Goal: Information Seeking & Learning: Check status

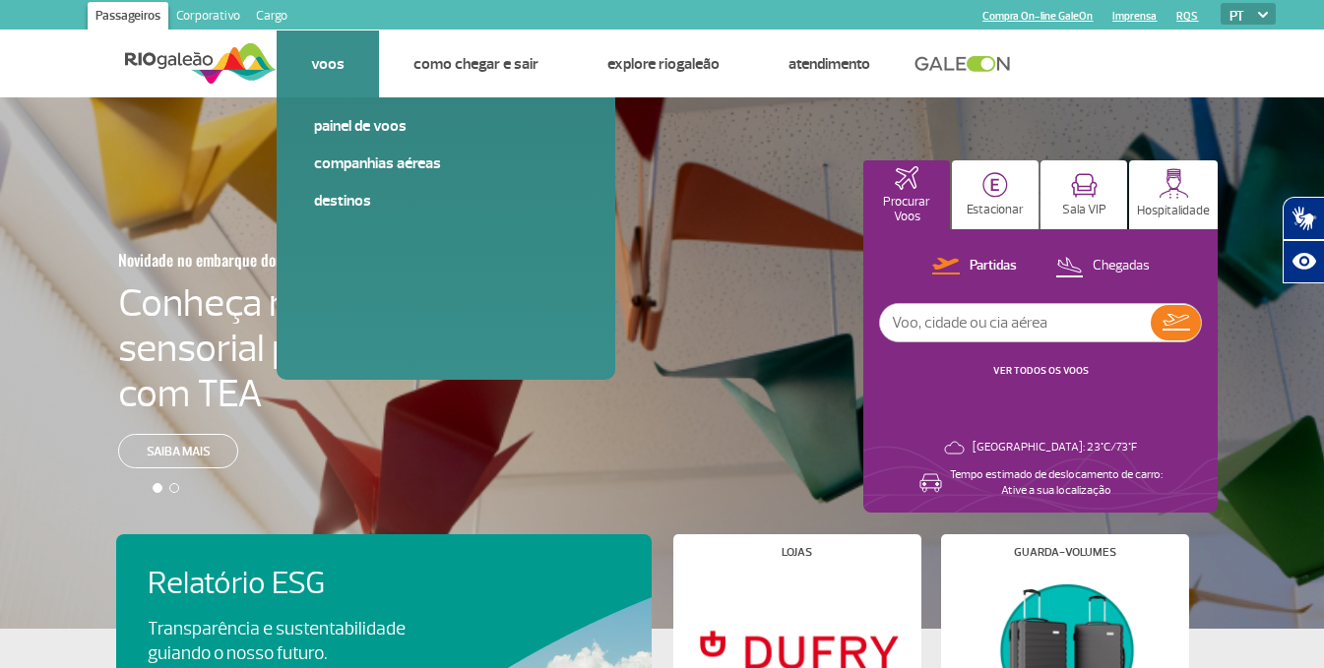
click at [303, 74] on li "Voos Painel de voos Companhias Aéreas Destinos" at bounding box center [328, 64] width 102 height 67
click at [362, 160] on link "Companhias Aéreas" at bounding box center [446, 164] width 264 height 22
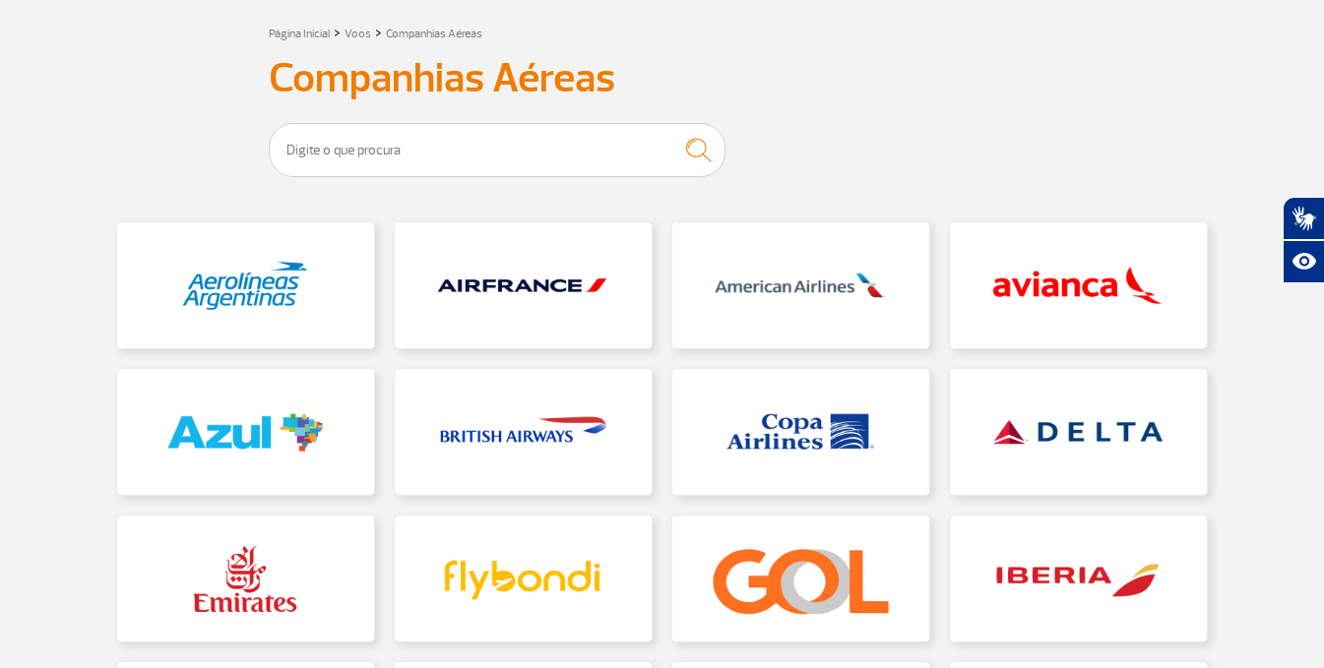
scroll to position [295, 0]
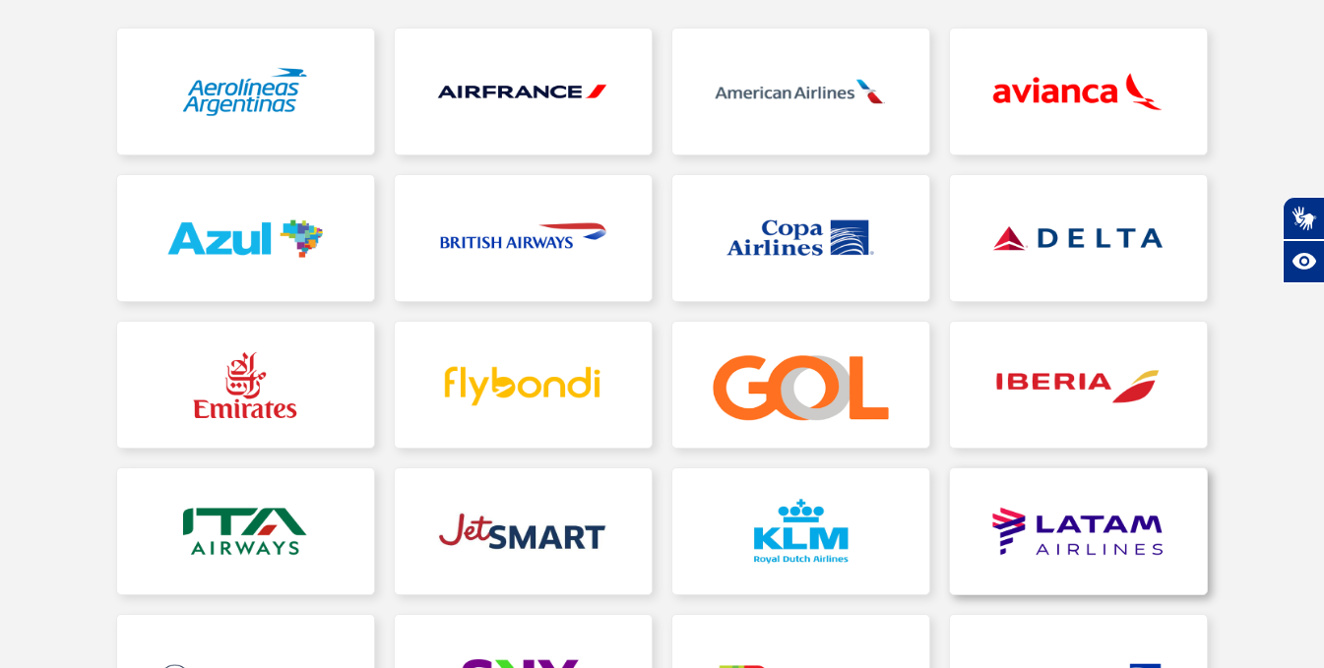
click at [737, 478] on link at bounding box center [1078, 532] width 257 height 126
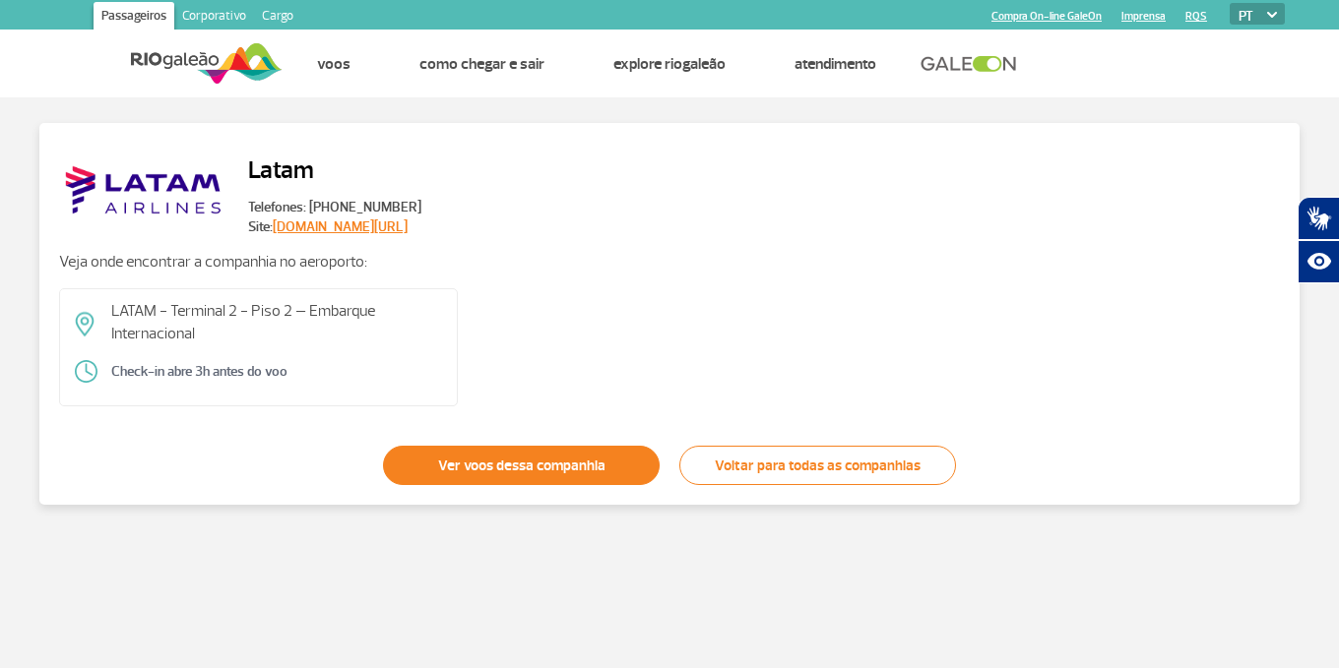
click at [465, 471] on link "Ver voos dessa companhia" at bounding box center [521, 465] width 277 height 39
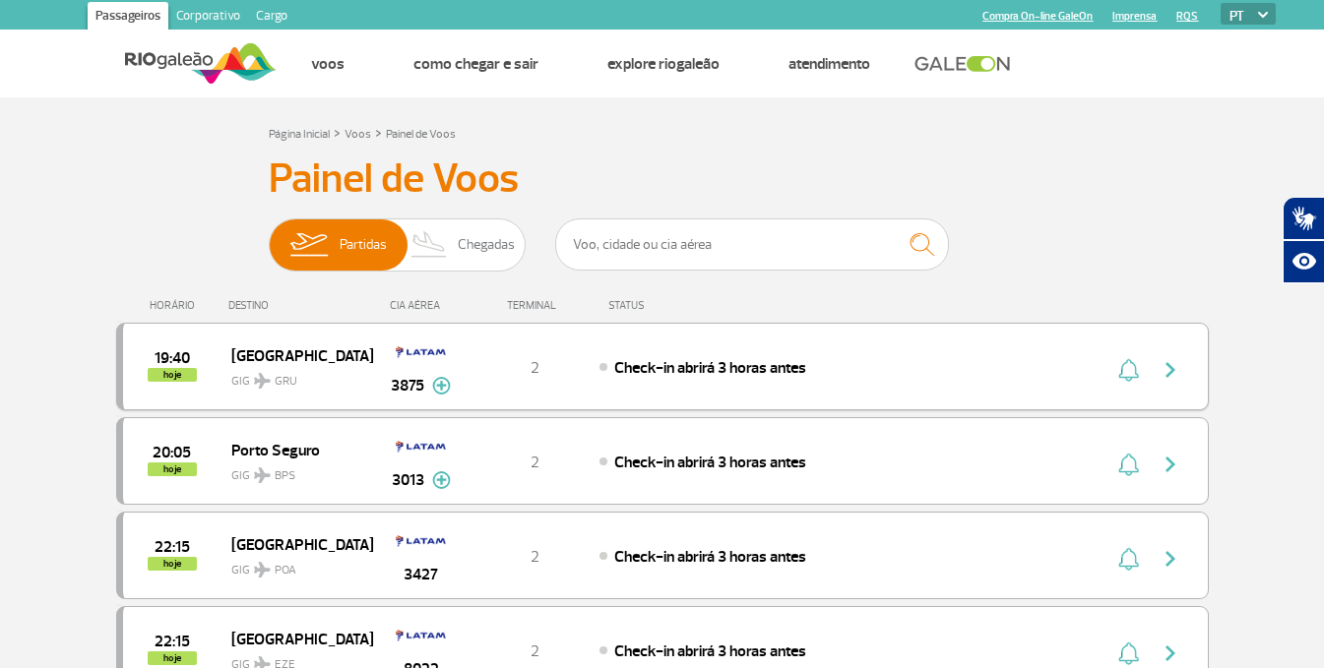
click at [268, 356] on span "[GEOGRAPHIC_DATA]" at bounding box center [294, 356] width 126 height 26
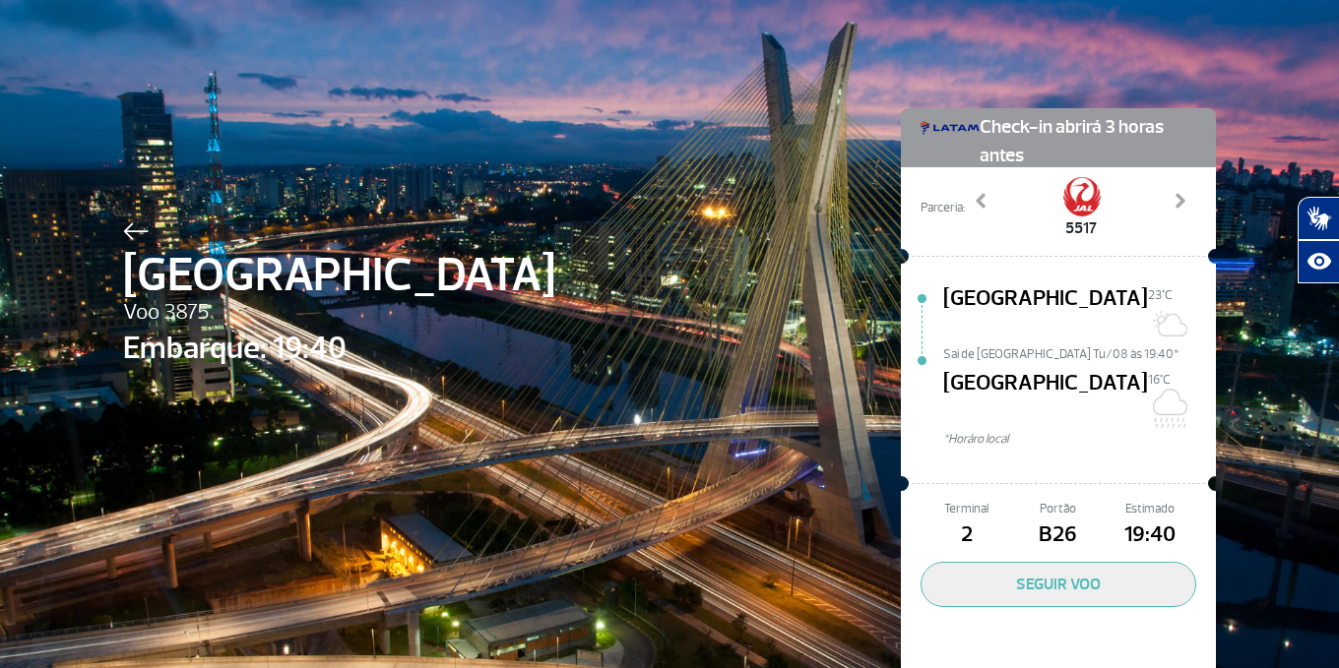
click at [130, 219] on div at bounding box center [339, 229] width 432 height 24
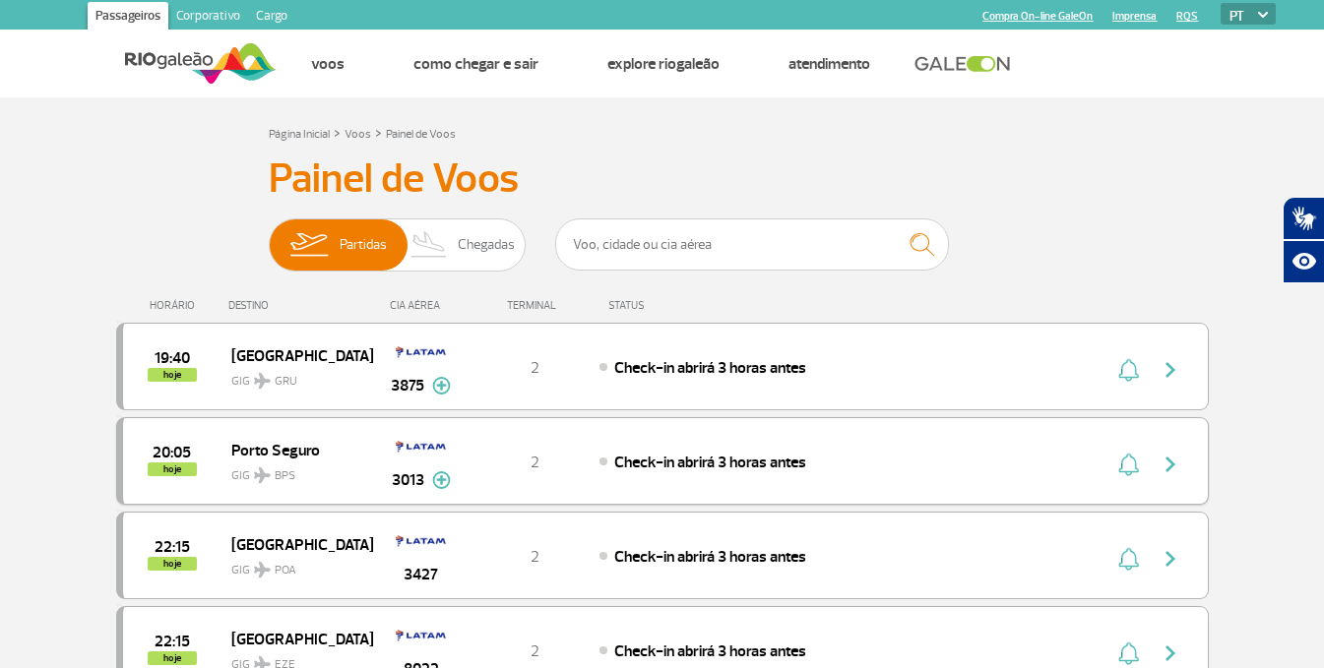
click at [300, 463] on span "GIG BPS" at bounding box center [294, 471] width 126 height 29
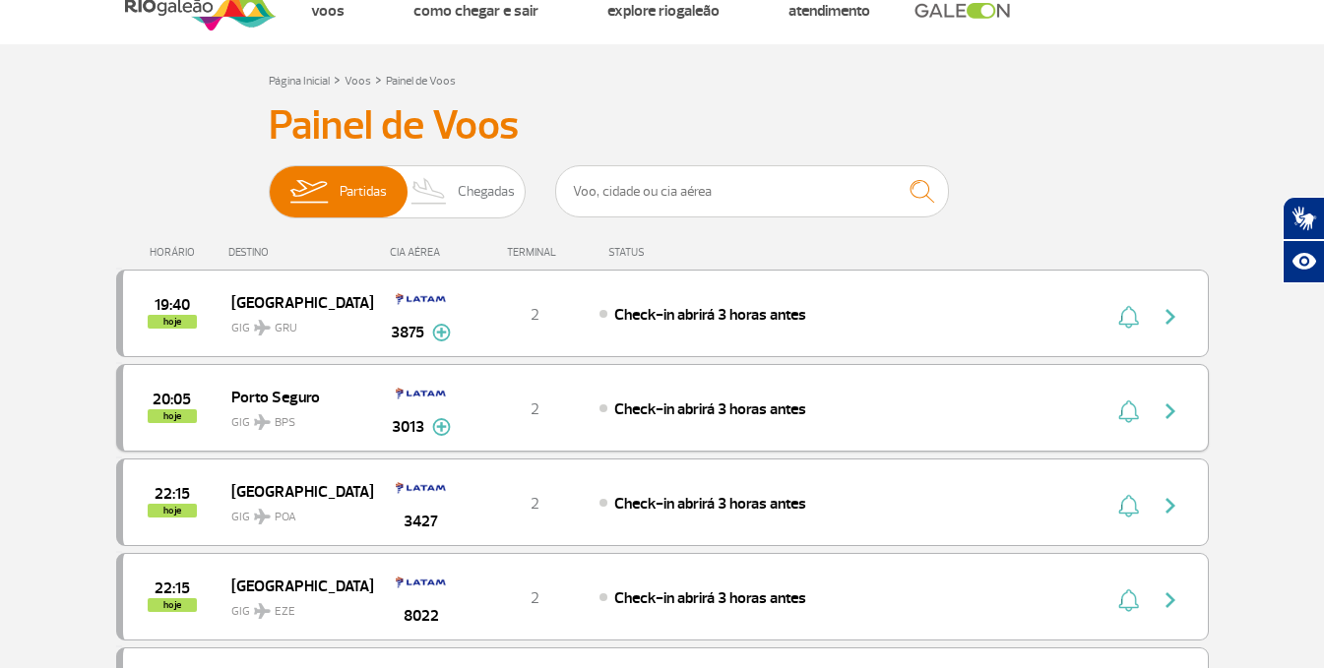
scroll to position [98, 0]
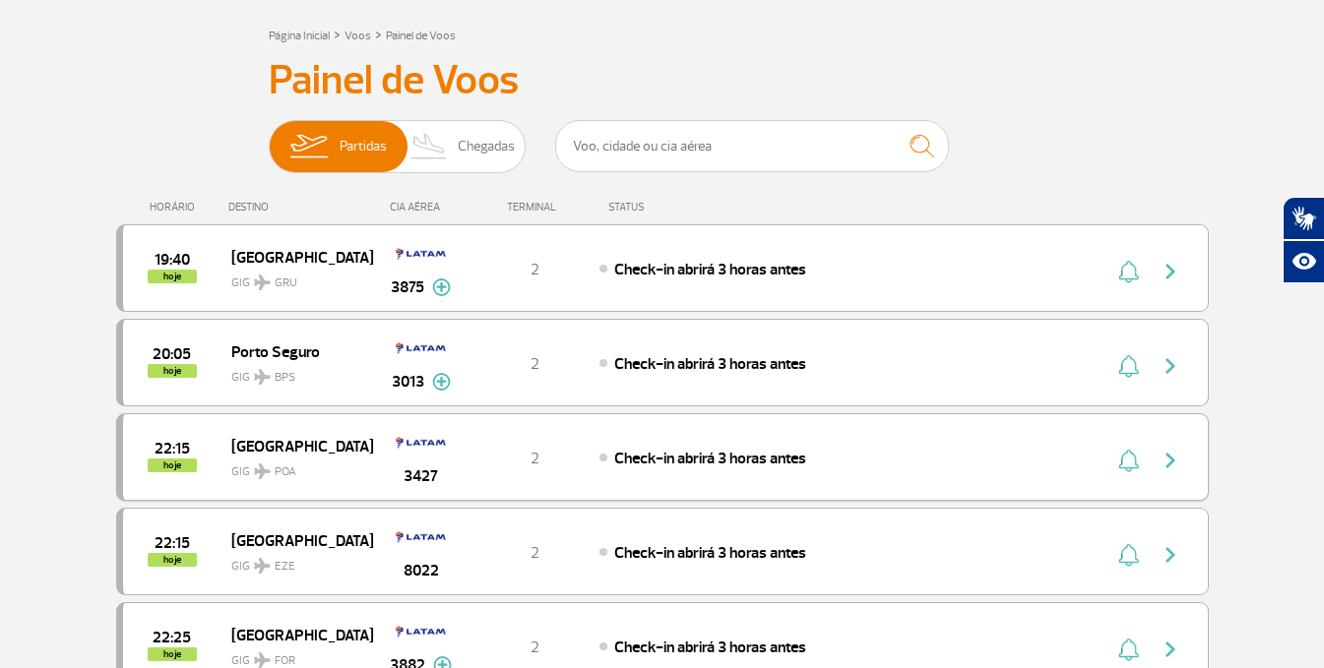
click at [284, 445] on span "[GEOGRAPHIC_DATA]" at bounding box center [294, 446] width 126 height 26
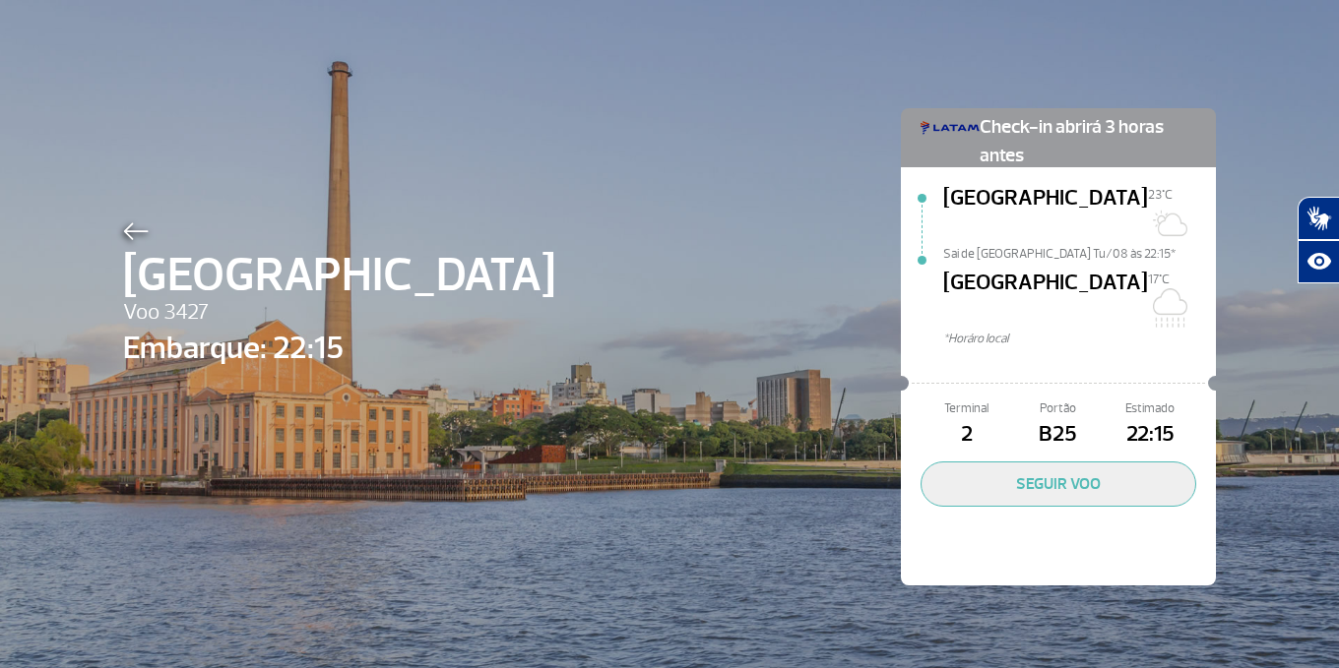
click at [133, 229] on img at bounding box center [136, 231] width 26 height 18
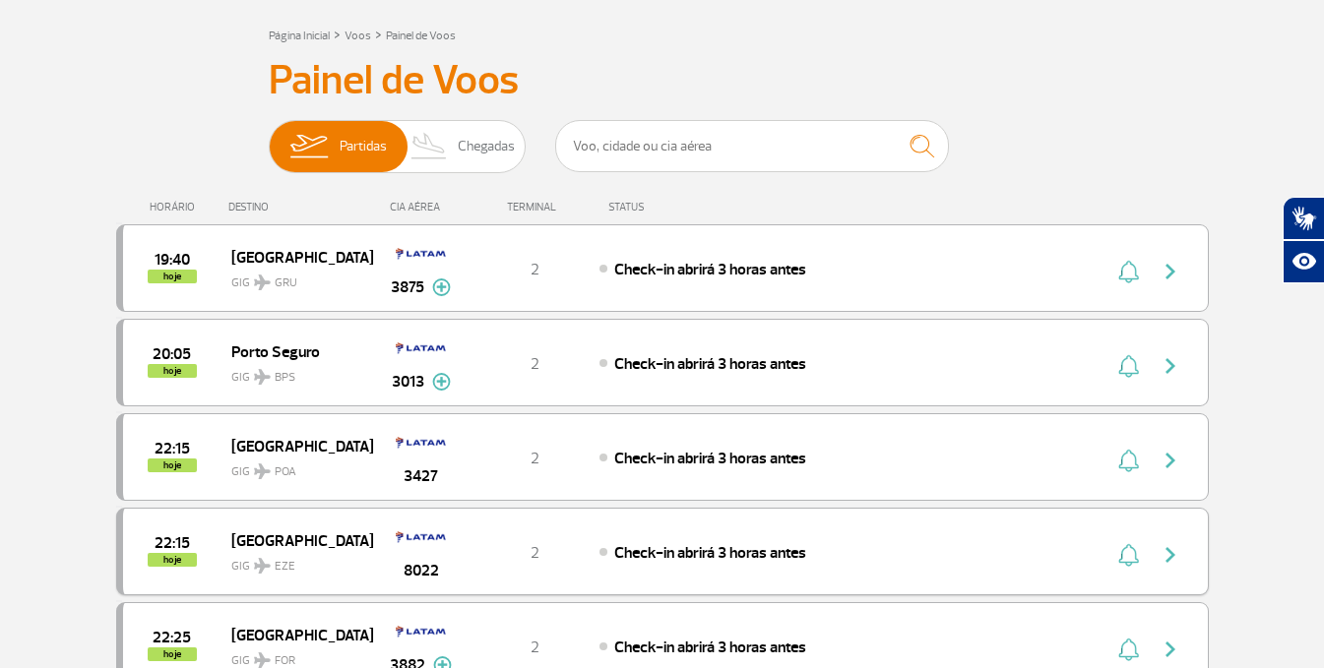
scroll to position [197, 0]
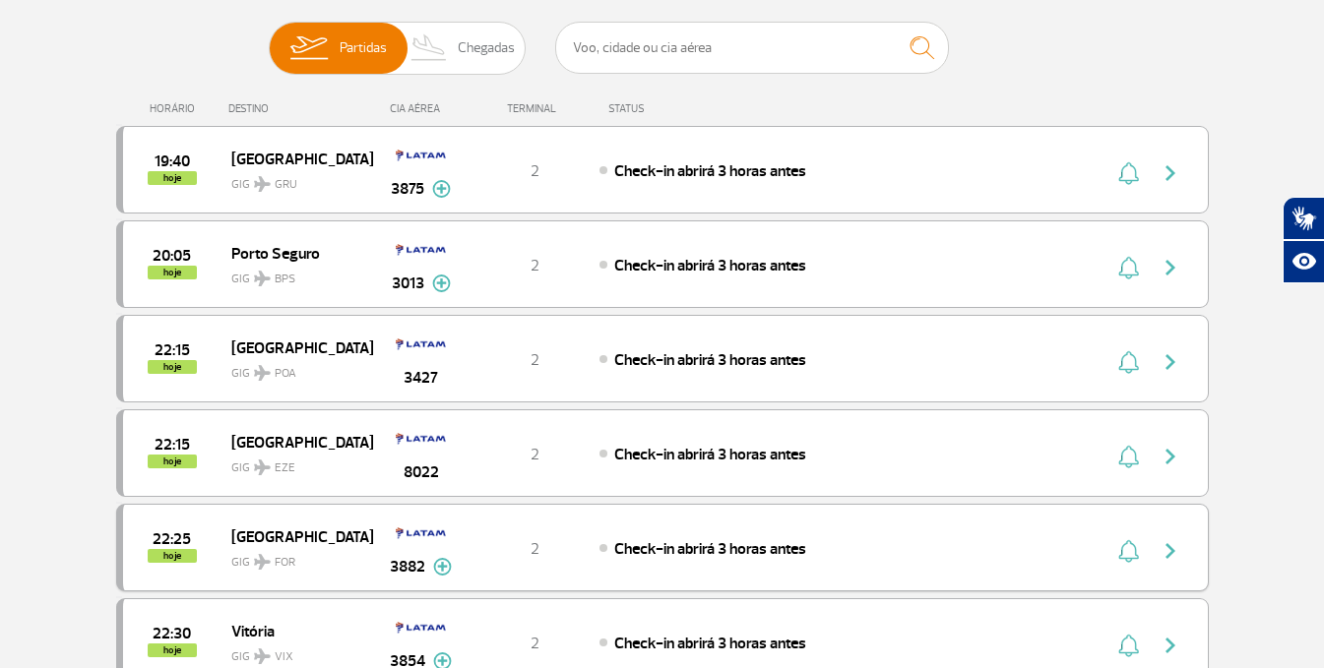
click at [291, 478] on span "[GEOGRAPHIC_DATA]" at bounding box center [294, 537] width 126 height 26
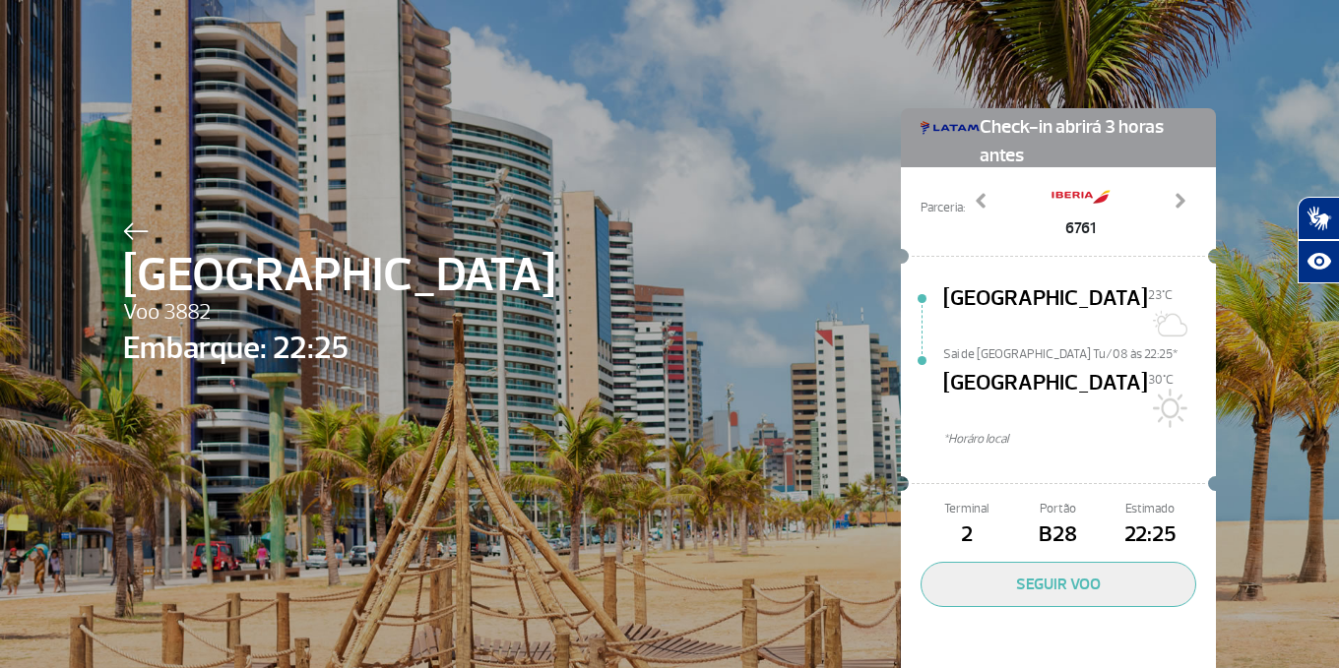
click at [132, 231] on img at bounding box center [136, 231] width 26 height 18
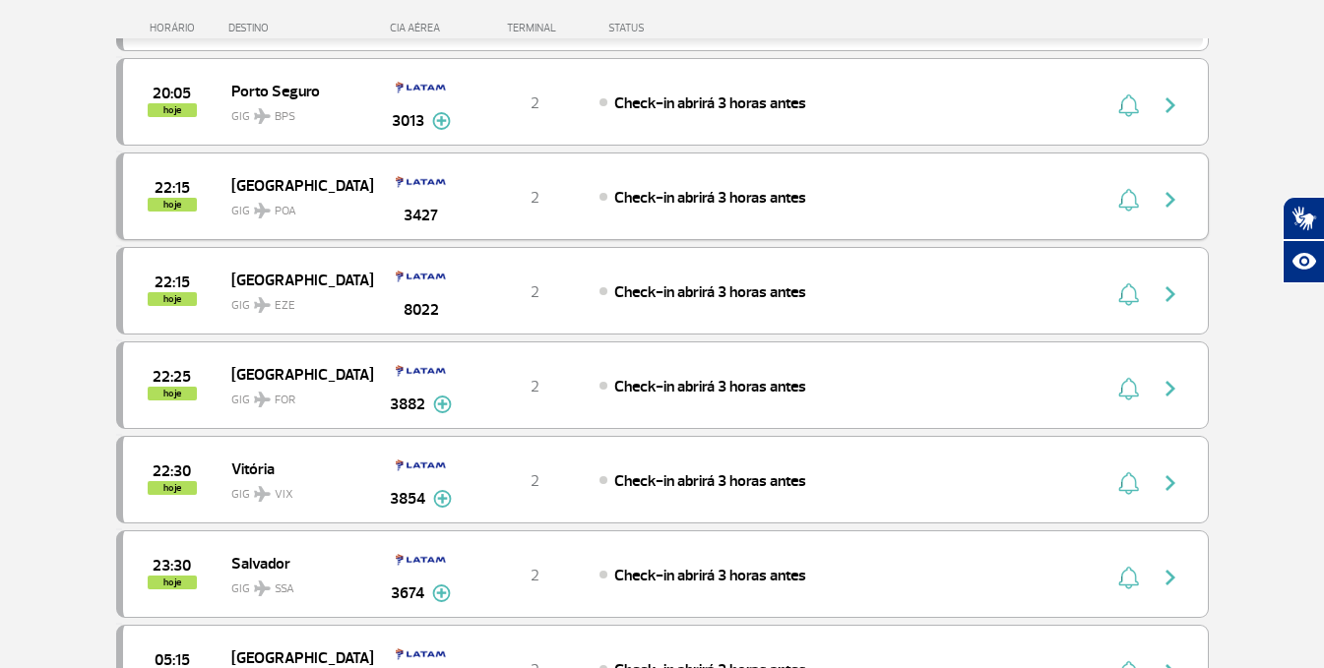
scroll to position [394, 0]
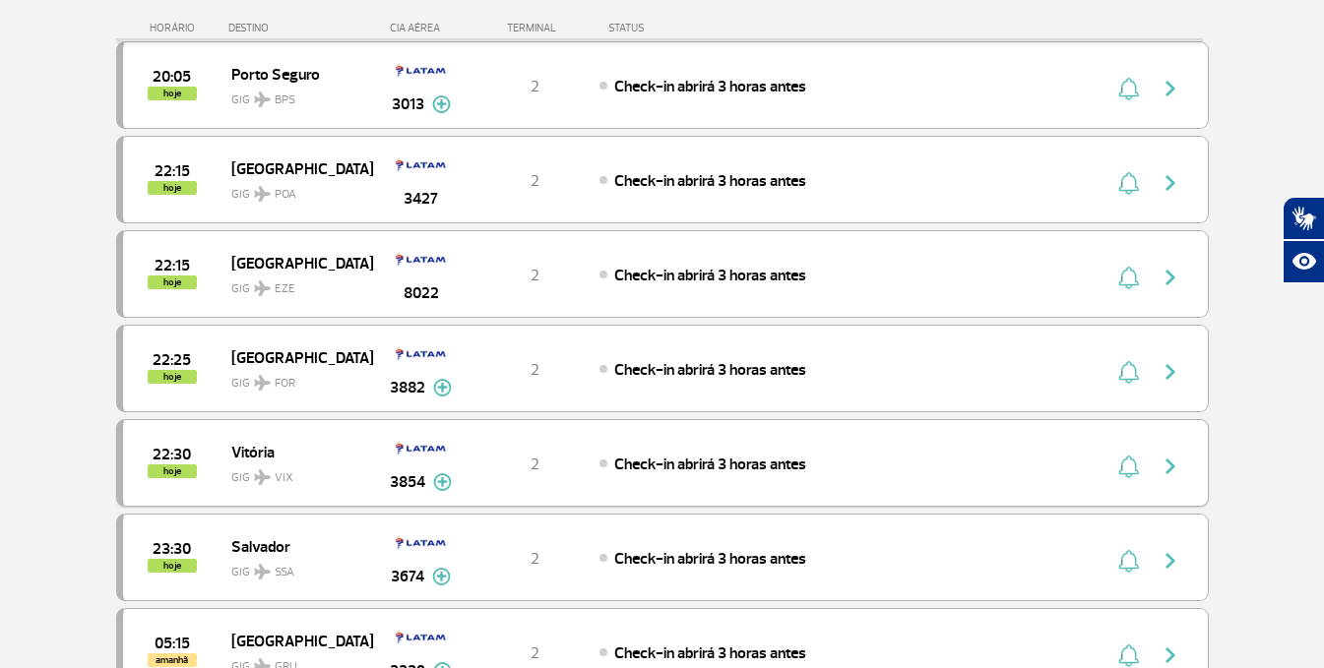
click at [263, 455] on span "Vitória" at bounding box center [294, 452] width 126 height 26
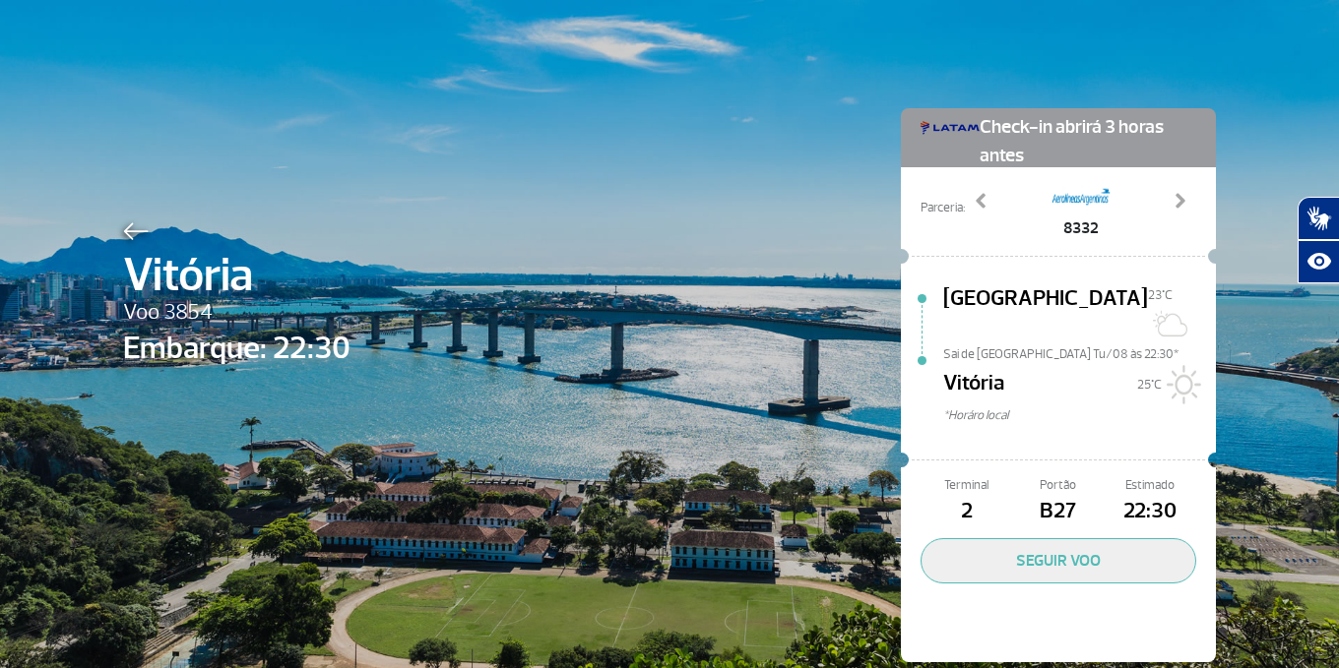
click at [126, 215] on div "Vitória Voo 3854 Embarque: 22:30 Check-in abrirá 3 horas antes Parceria: 8332 8…" at bounding box center [669, 356] width 1122 height 712
click at [132, 235] on img at bounding box center [136, 231] width 26 height 18
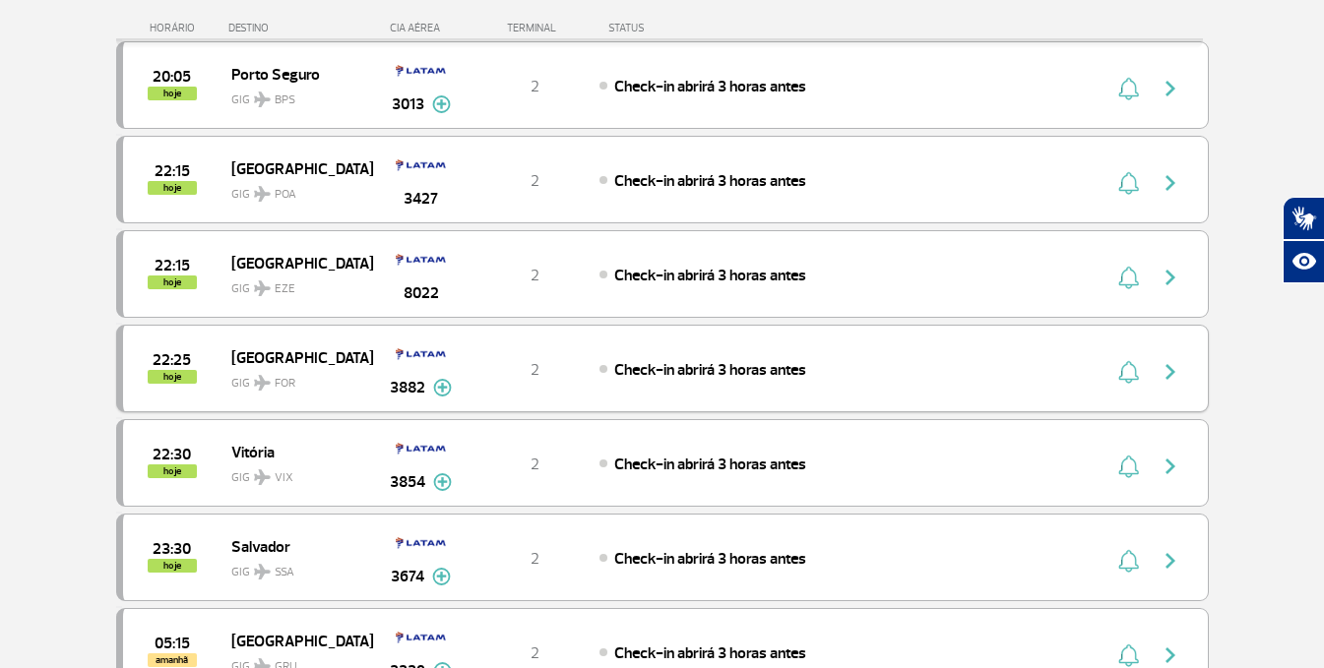
scroll to position [492, 0]
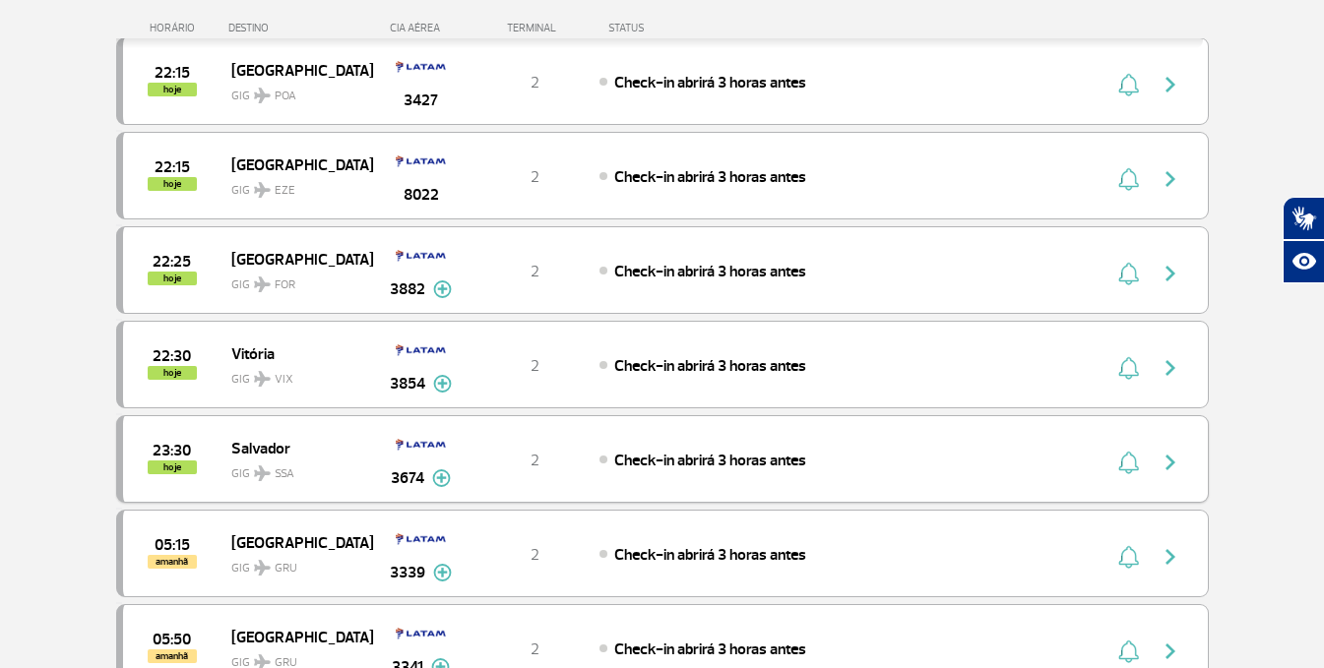
click at [248, 435] on span "Salvador" at bounding box center [294, 448] width 126 height 26
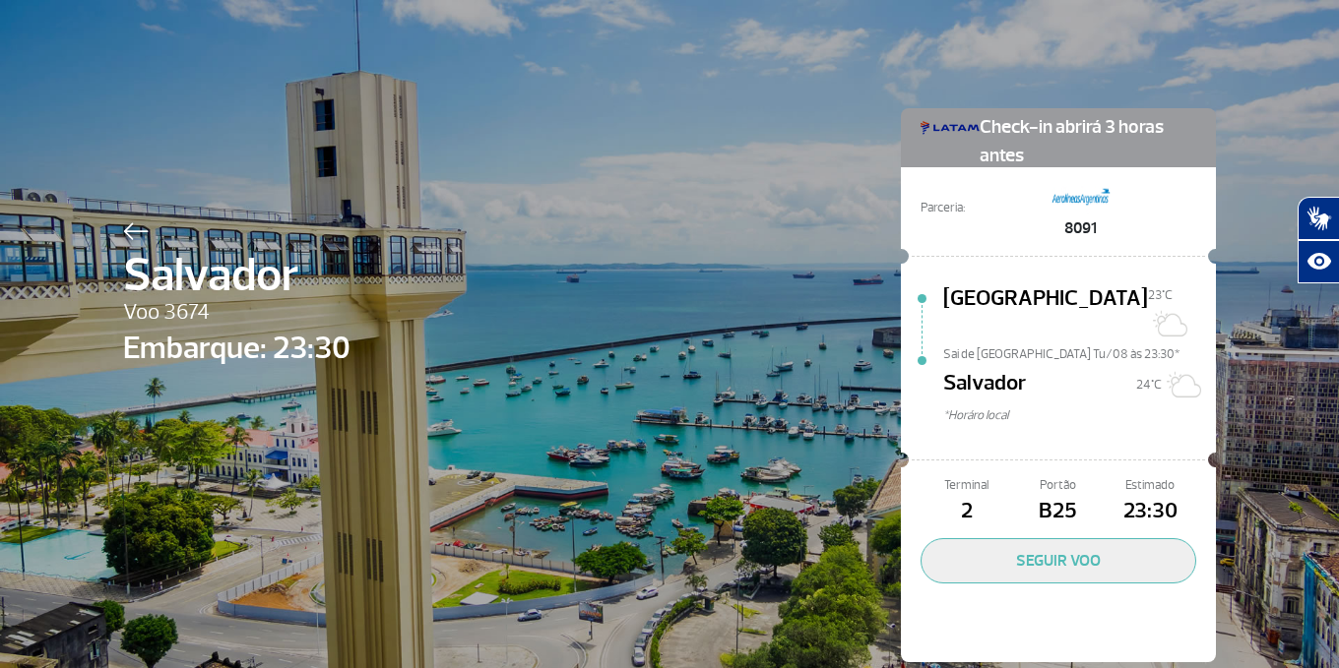
click at [123, 232] on img at bounding box center [136, 231] width 26 height 18
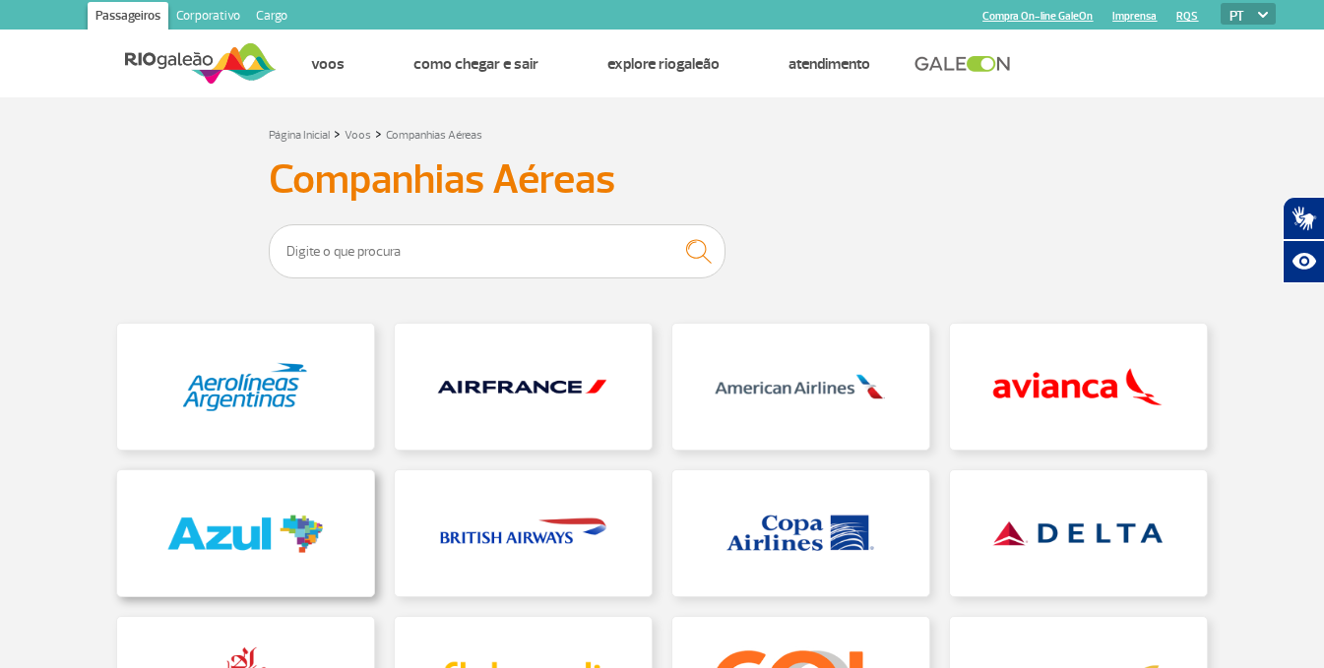
click at [268, 478] on link at bounding box center [245, 534] width 257 height 126
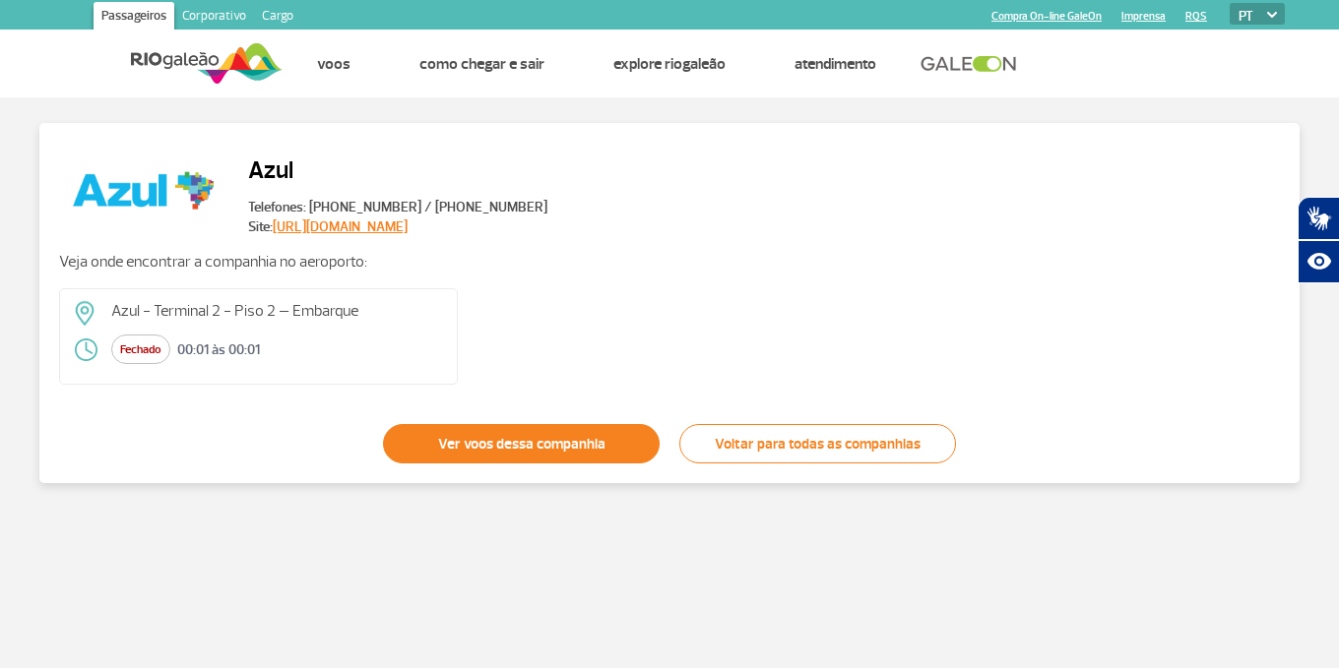
click at [457, 443] on link "Ver voos dessa companhia" at bounding box center [521, 443] width 277 height 39
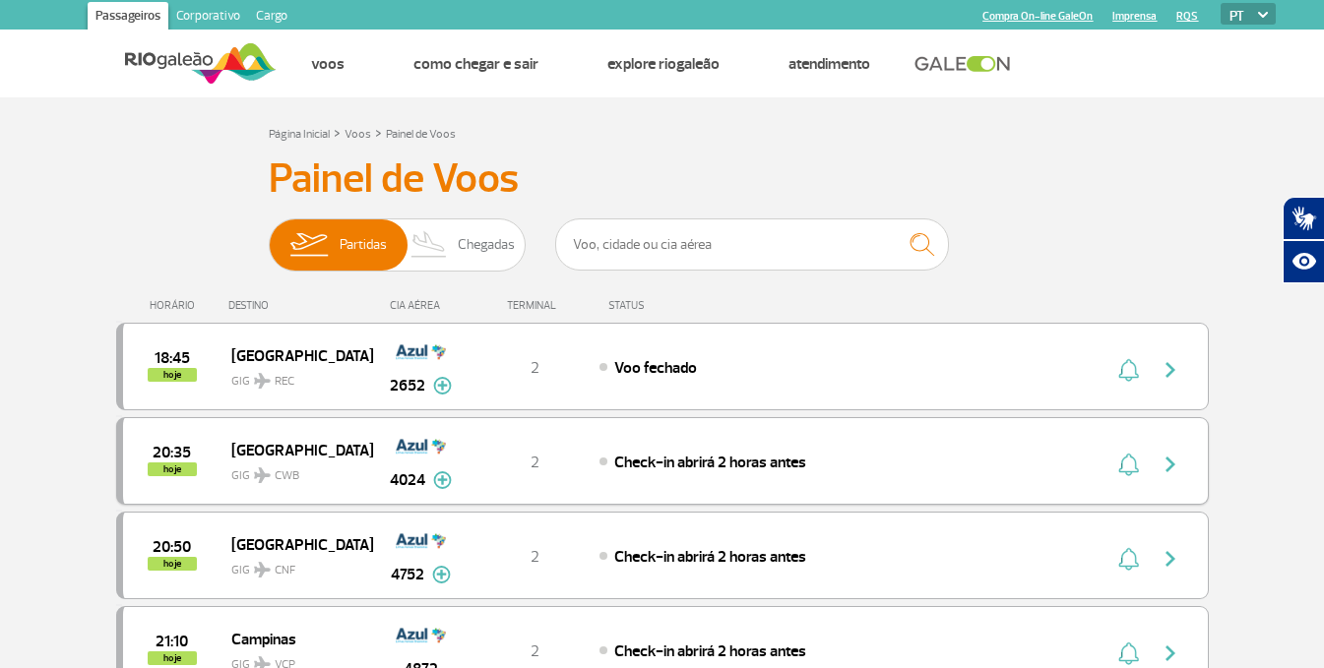
click at [263, 464] on span "GIG CWB" at bounding box center [294, 471] width 126 height 29
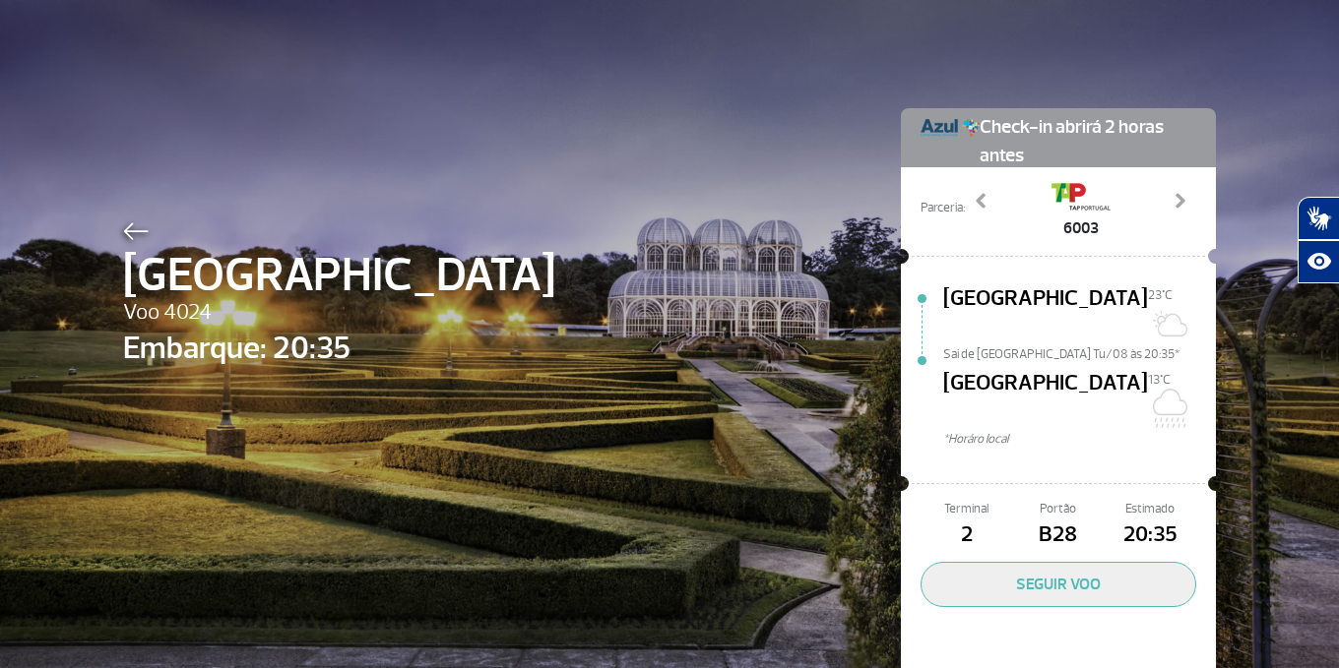
click at [123, 238] on img at bounding box center [136, 231] width 26 height 18
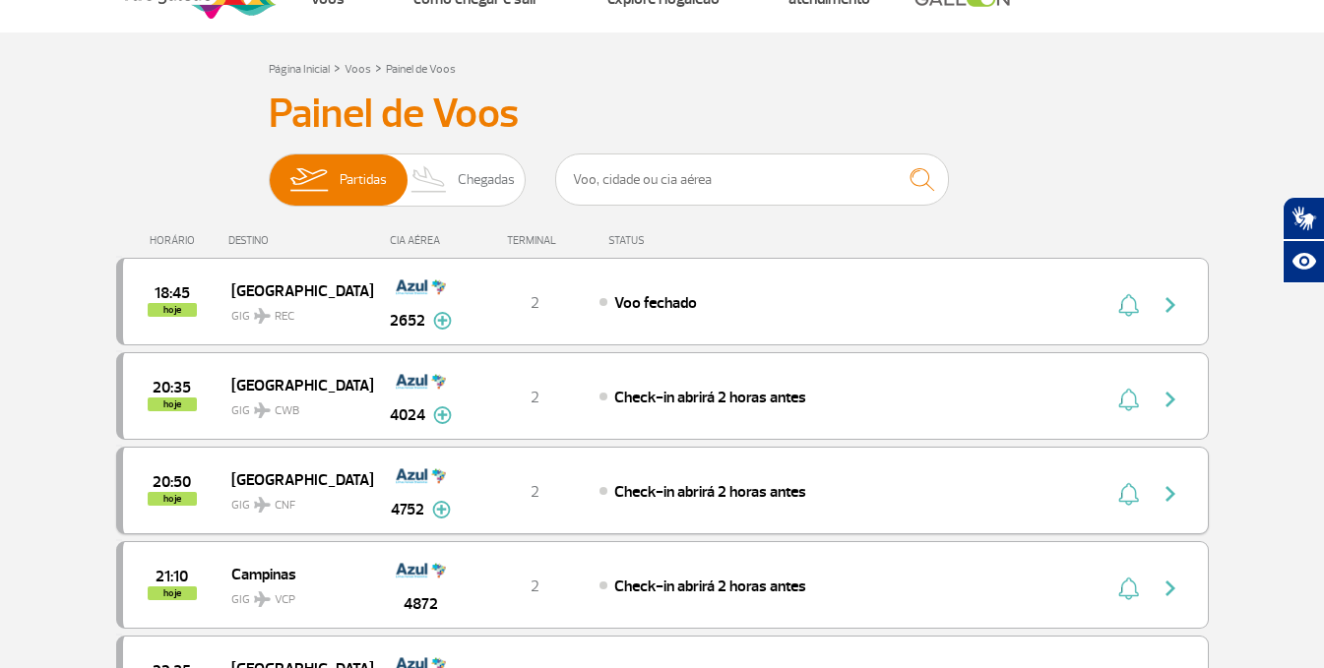
scroll to position [98, 0]
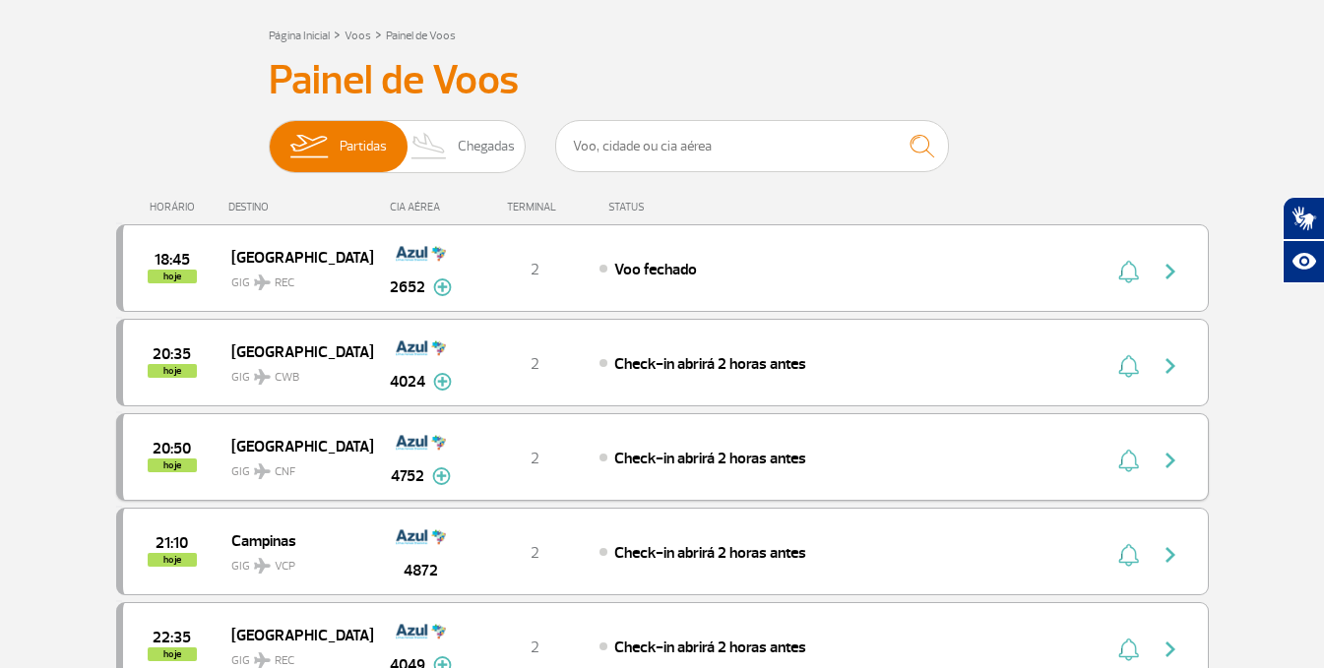
click at [263, 430] on div "20:50 hoje [GEOGRAPHIC_DATA] GIG CNF 4752 2 Check-in abrirá 2 horas antes Parce…" at bounding box center [662, 457] width 1093 height 88
click at [269, 451] on span "[GEOGRAPHIC_DATA]" at bounding box center [294, 446] width 126 height 26
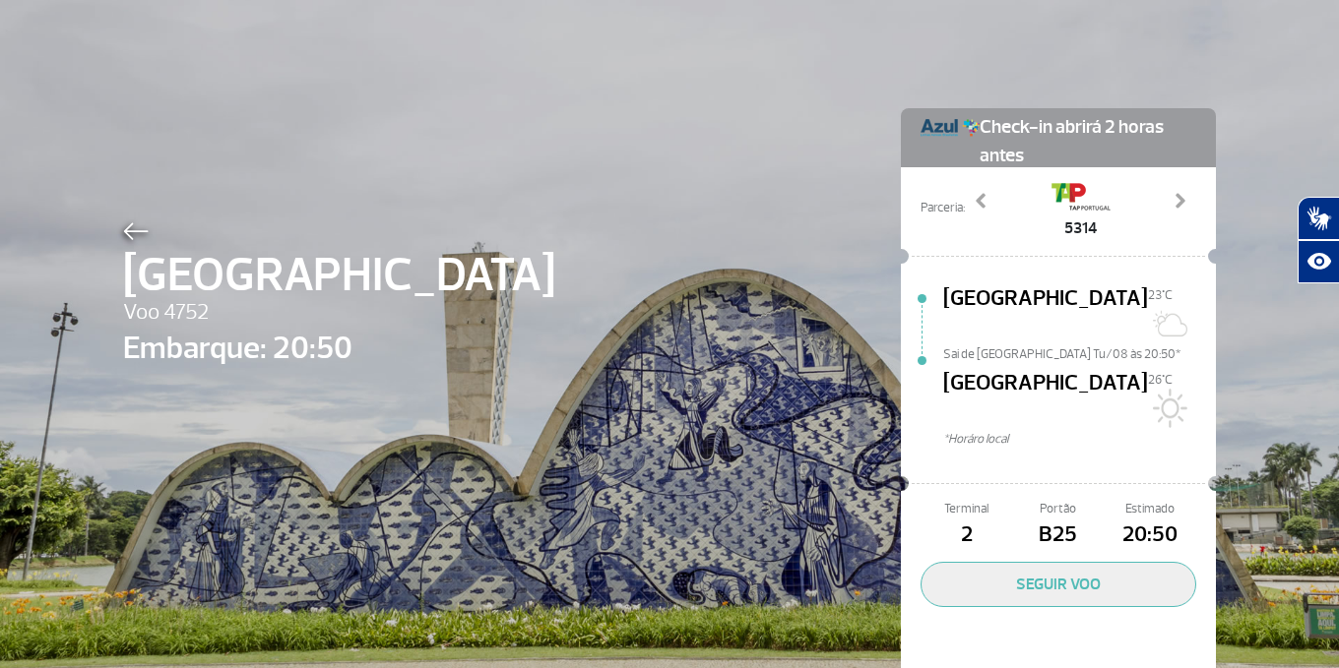
click at [126, 234] on img at bounding box center [136, 231] width 26 height 18
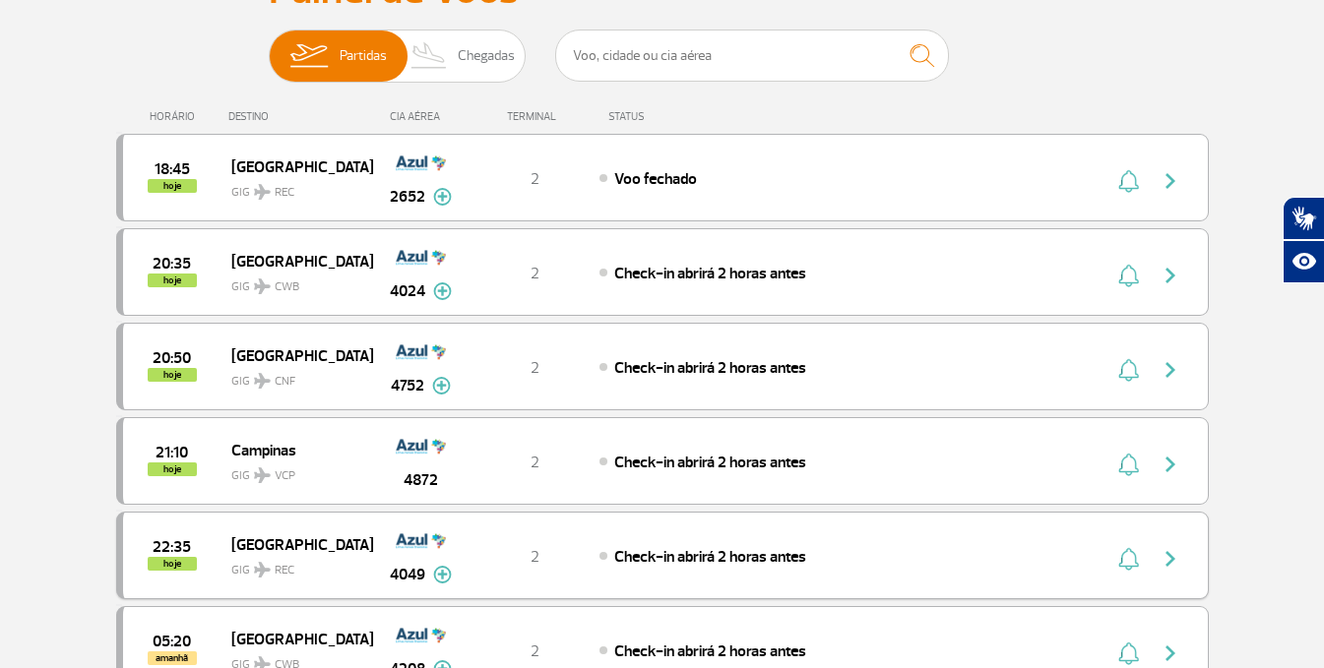
scroll to position [197, 0]
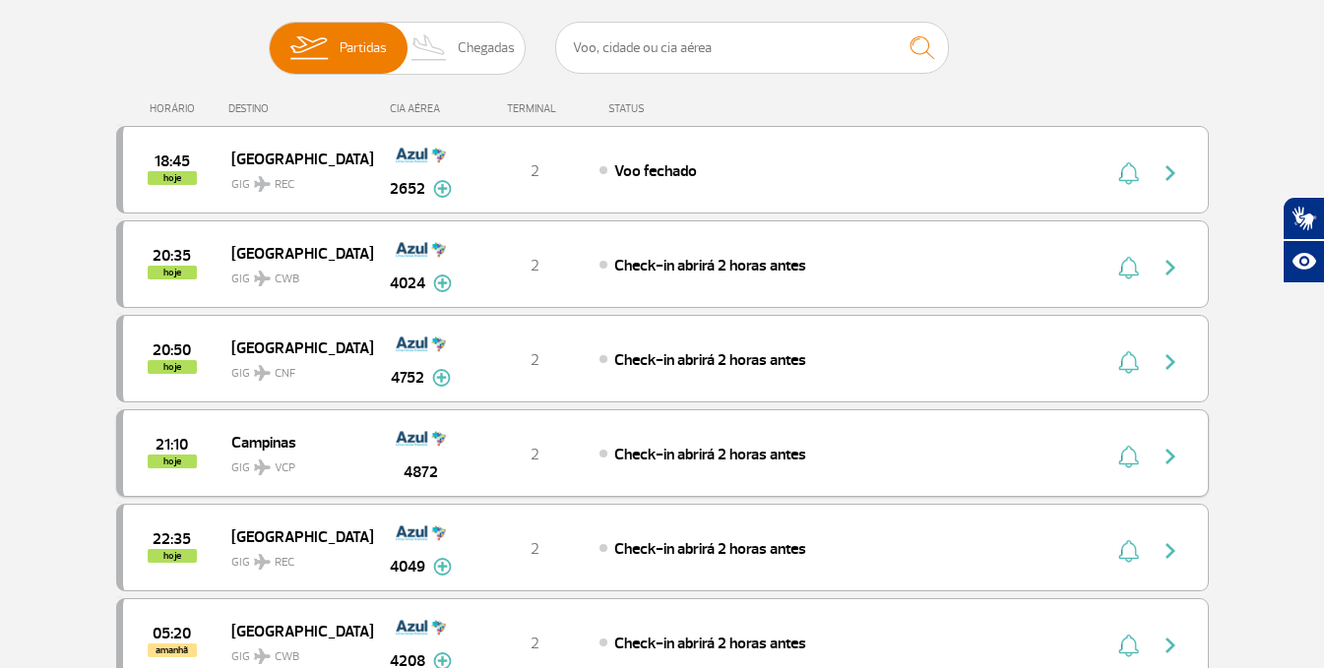
click at [254, 435] on span "Campinas" at bounding box center [294, 442] width 126 height 26
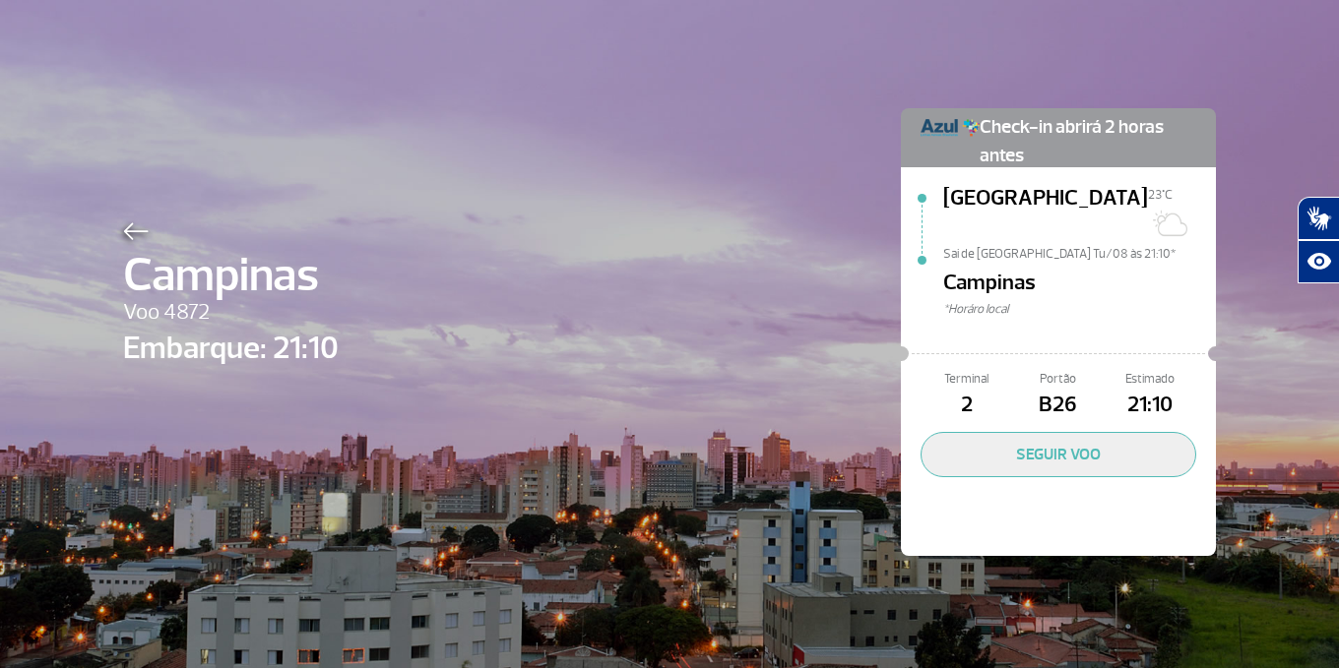
click at [126, 230] on img at bounding box center [136, 231] width 26 height 18
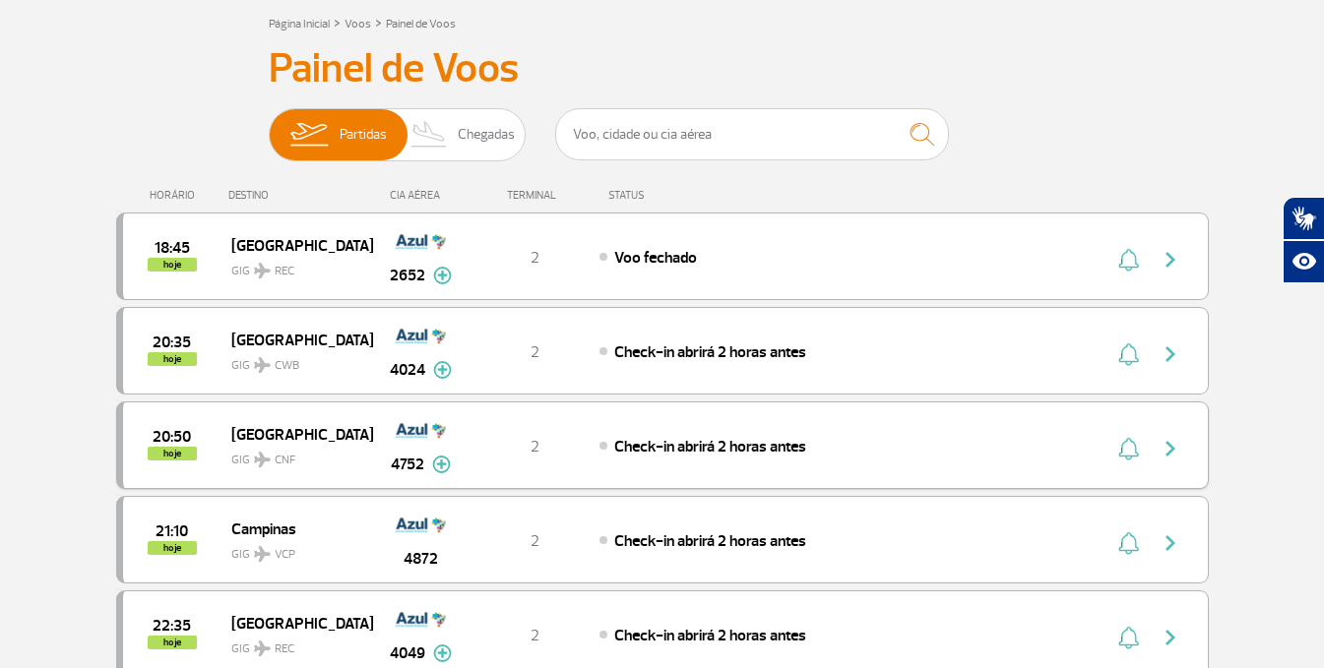
scroll to position [197, 0]
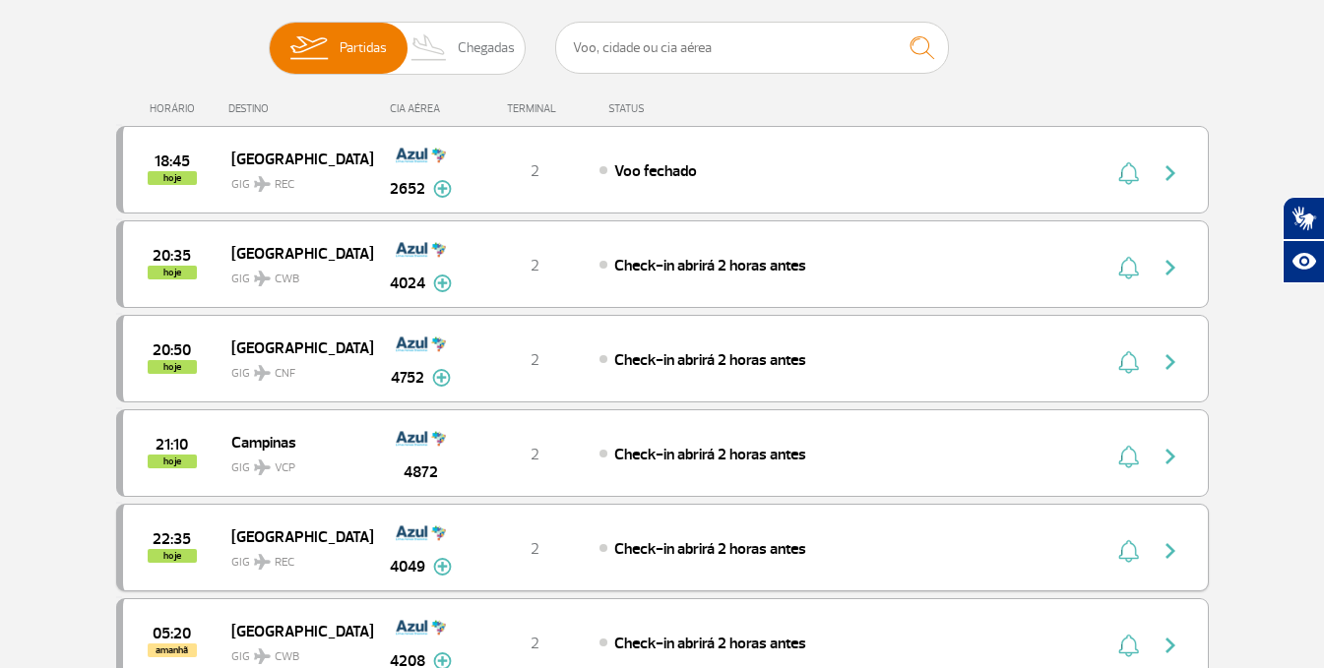
click at [263, 478] on span "GIG REC" at bounding box center [294, 557] width 126 height 29
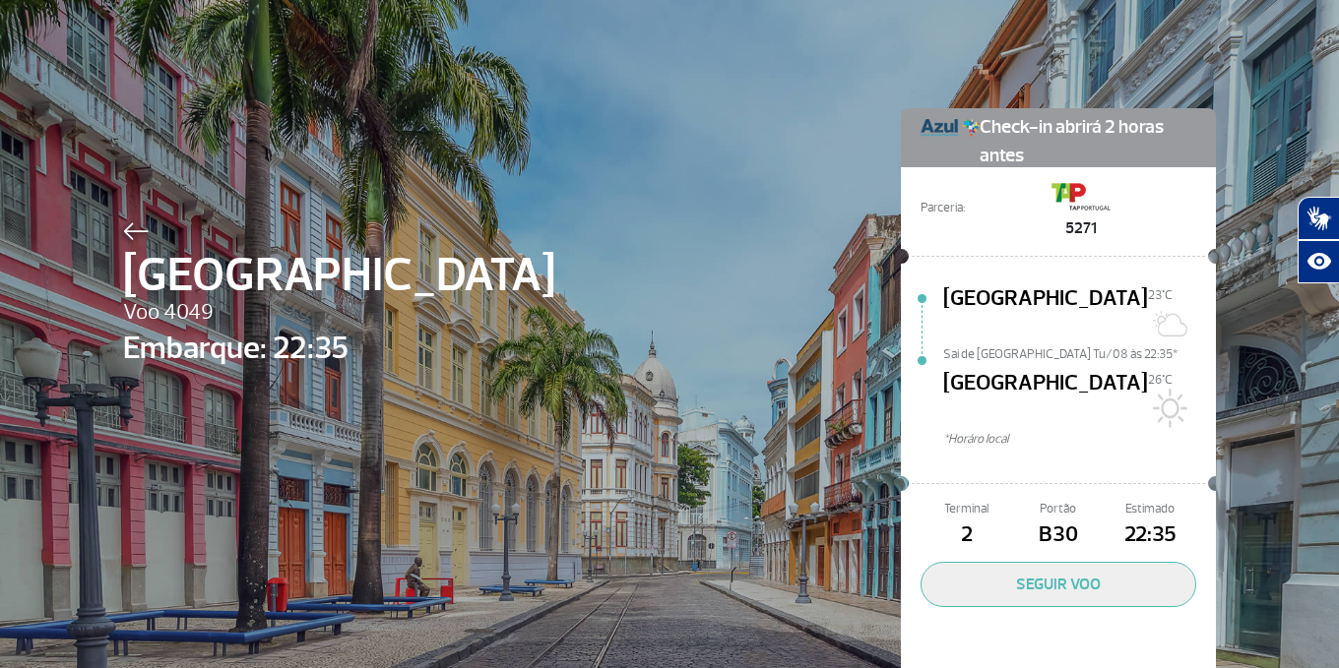
click at [131, 214] on div "Recife Voo 4049 Embarque: 22:35 Check-in abrirá 2 horas antes Parceria: 5271 [G…" at bounding box center [669, 367] width 1122 height 735
click at [133, 223] on img at bounding box center [136, 231] width 26 height 18
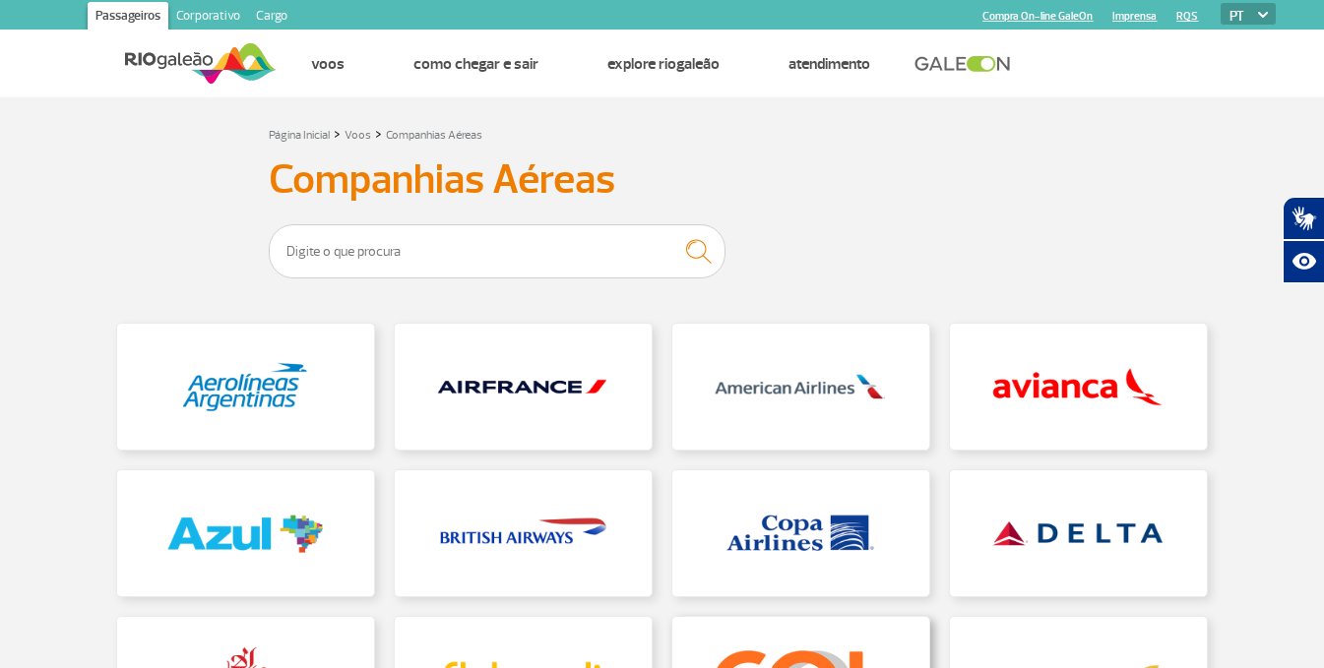
click at [737, 478] on link at bounding box center [800, 680] width 257 height 126
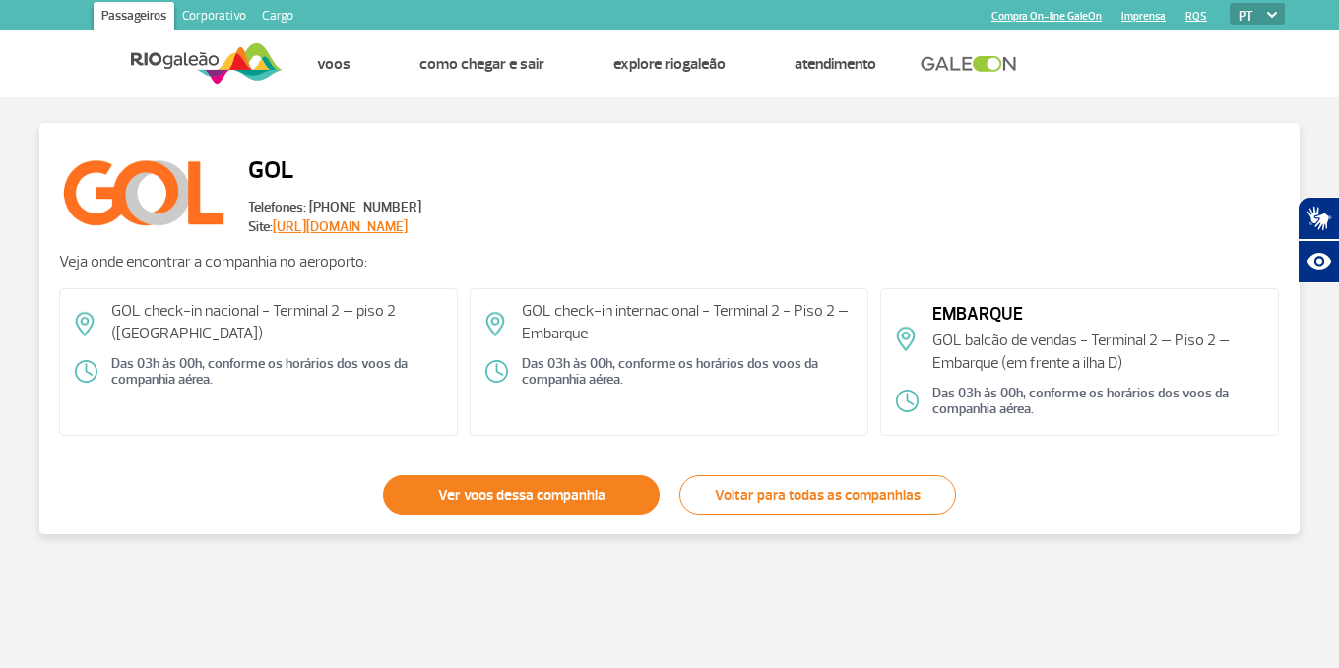
click at [610, 478] on link "Ver voos dessa companhia" at bounding box center [521, 494] width 277 height 39
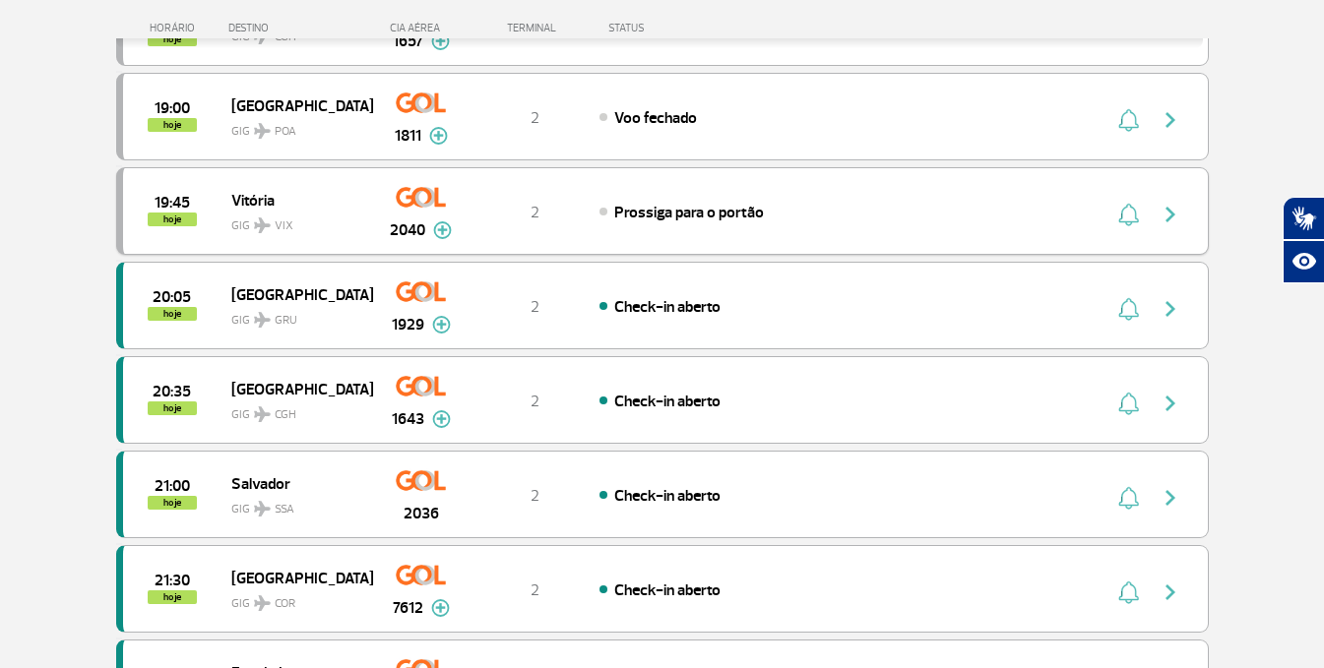
scroll to position [394, 0]
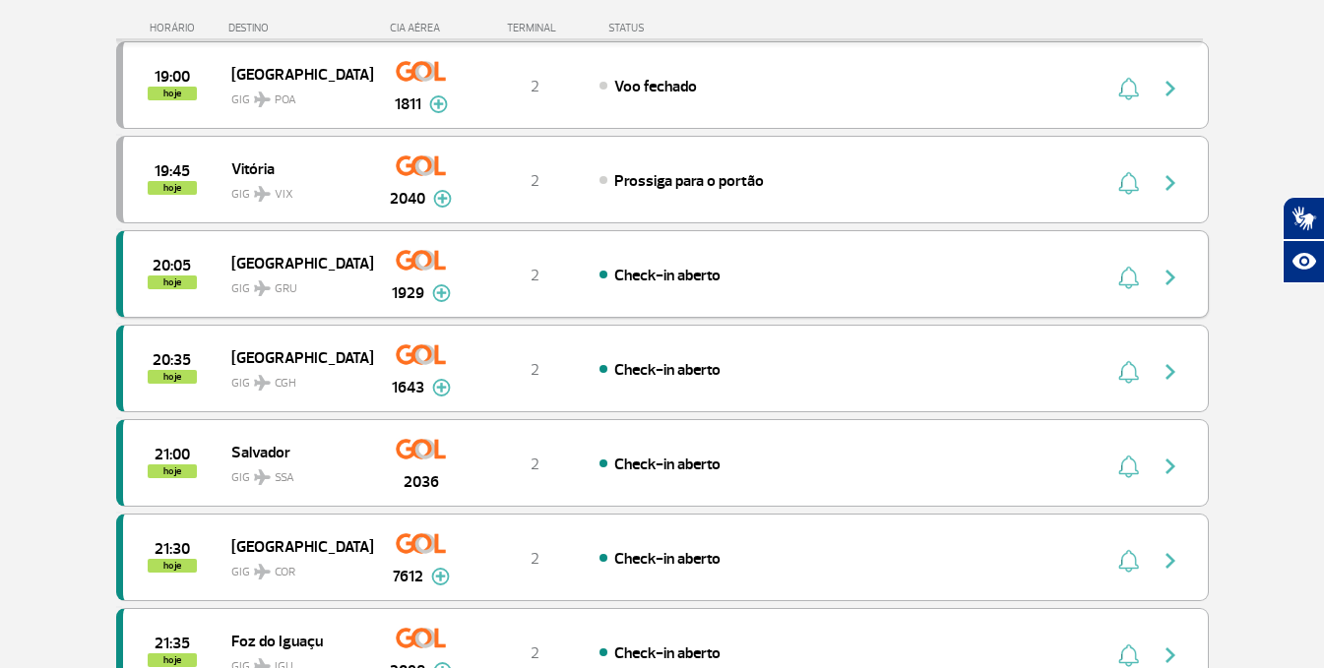
click at [283, 262] on span "[GEOGRAPHIC_DATA]" at bounding box center [294, 263] width 126 height 26
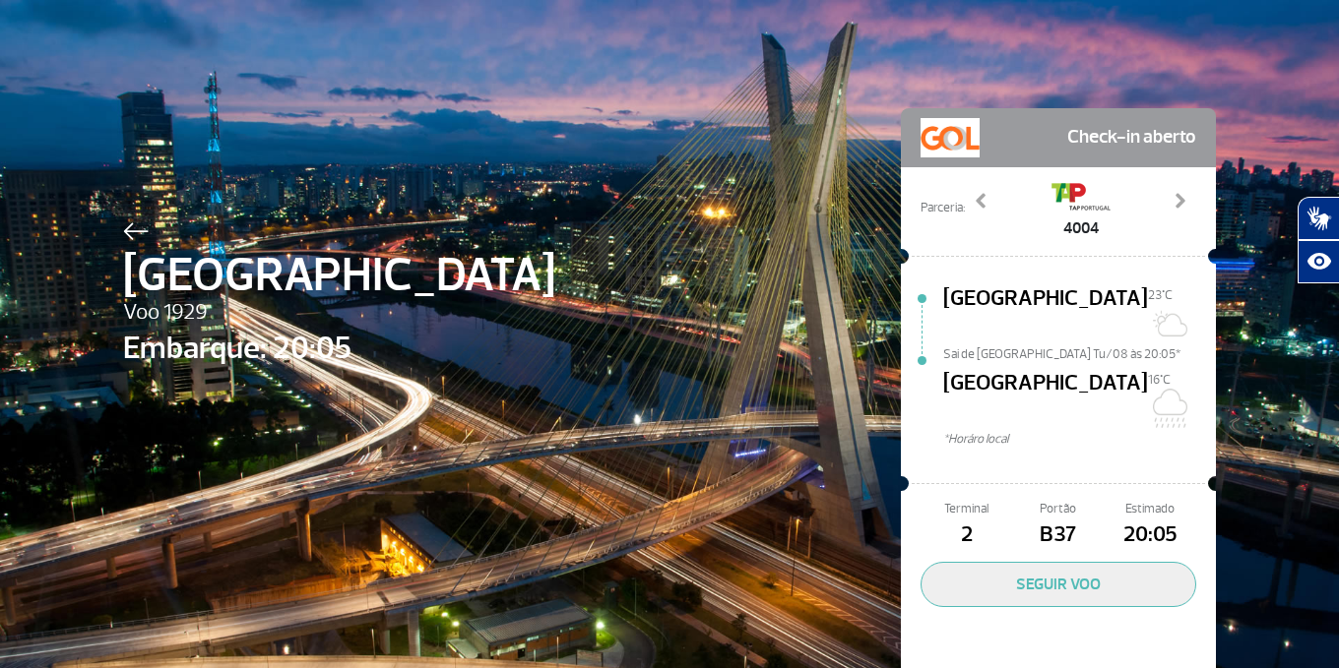
click at [143, 237] on div at bounding box center [339, 229] width 432 height 24
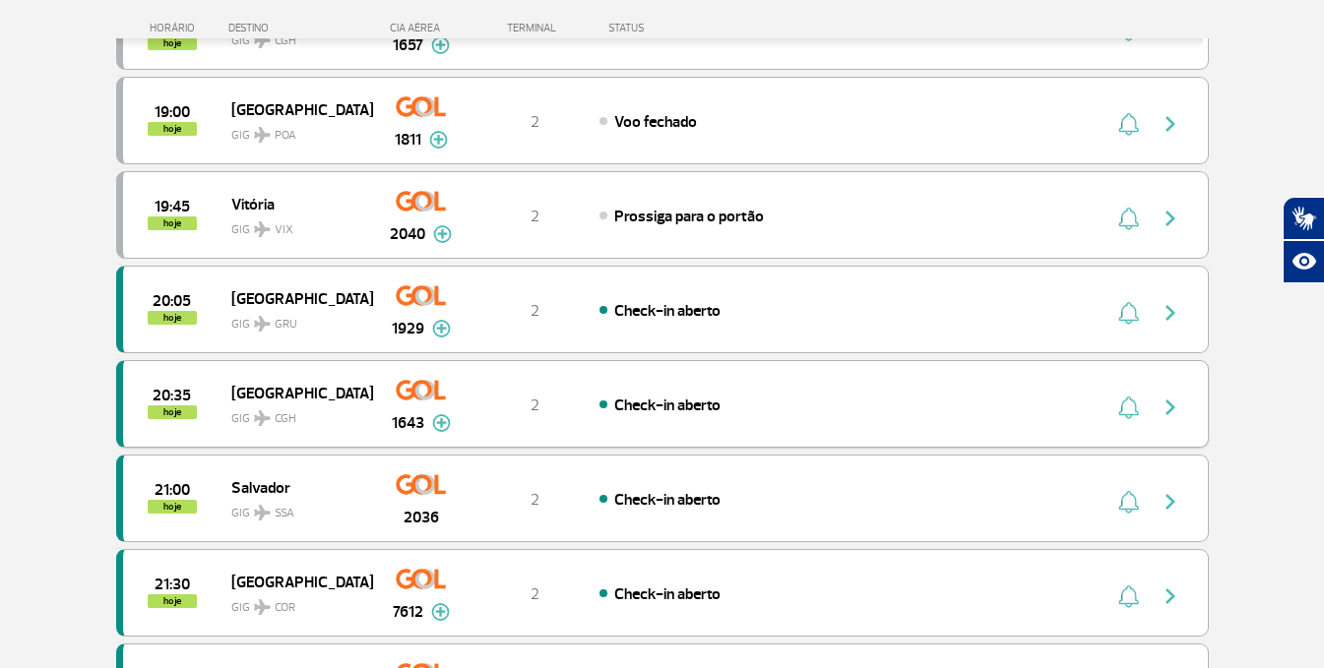
scroll to position [394, 0]
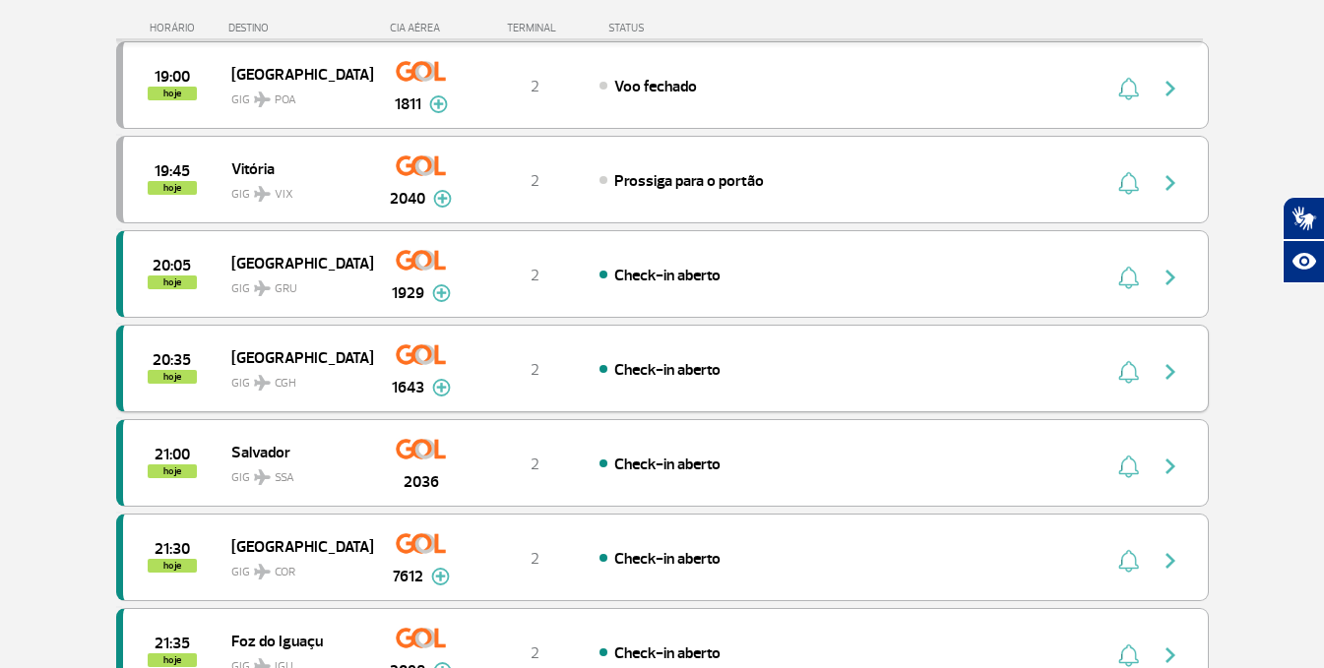
click at [279, 358] on span "[GEOGRAPHIC_DATA]" at bounding box center [294, 358] width 126 height 26
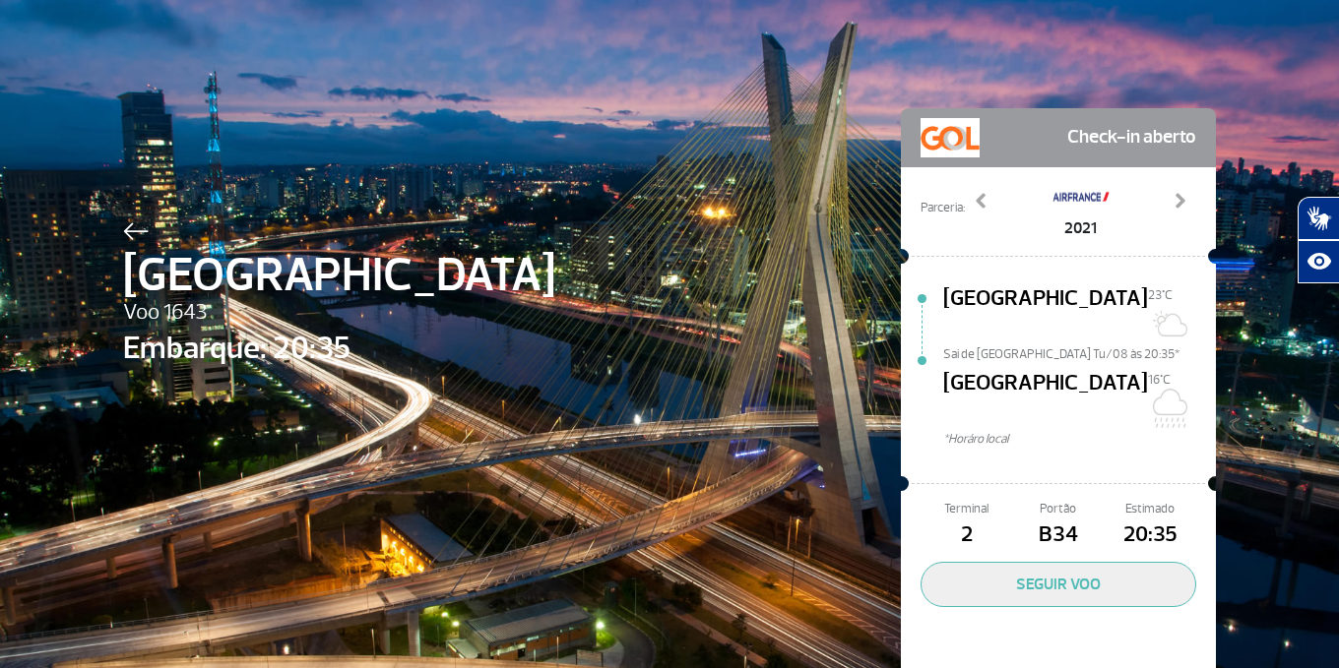
click at [129, 228] on img at bounding box center [136, 231] width 26 height 18
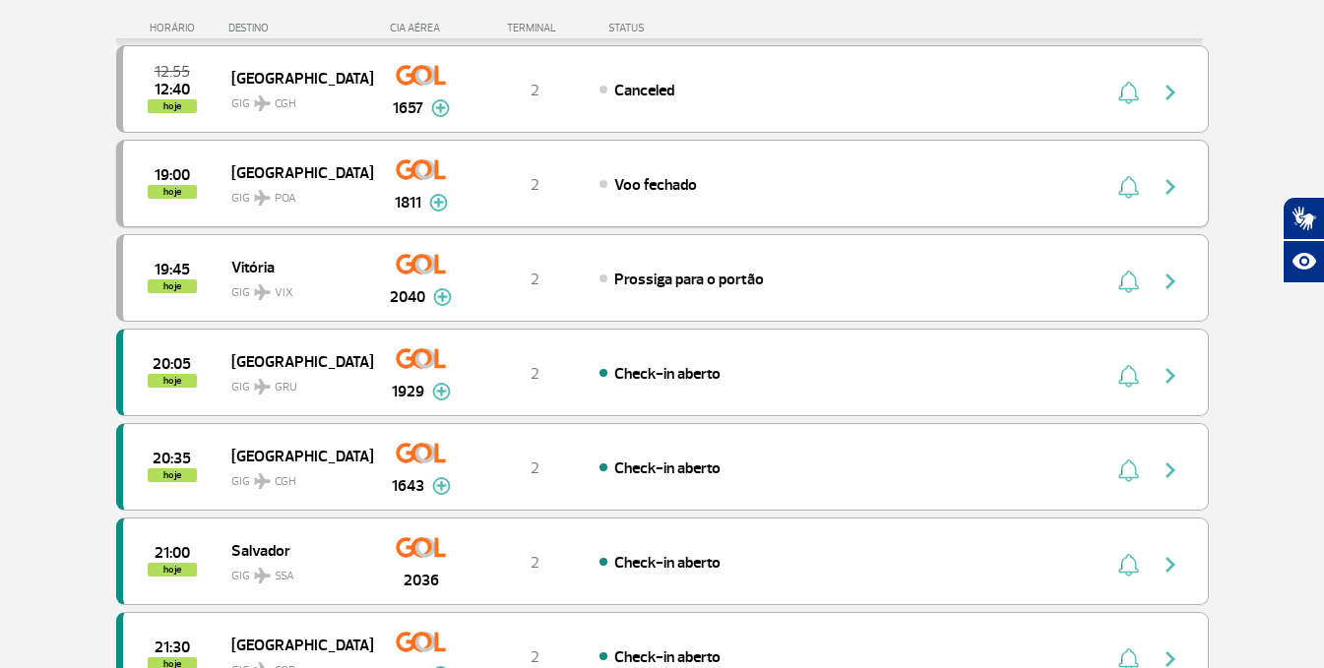
scroll to position [394, 0]
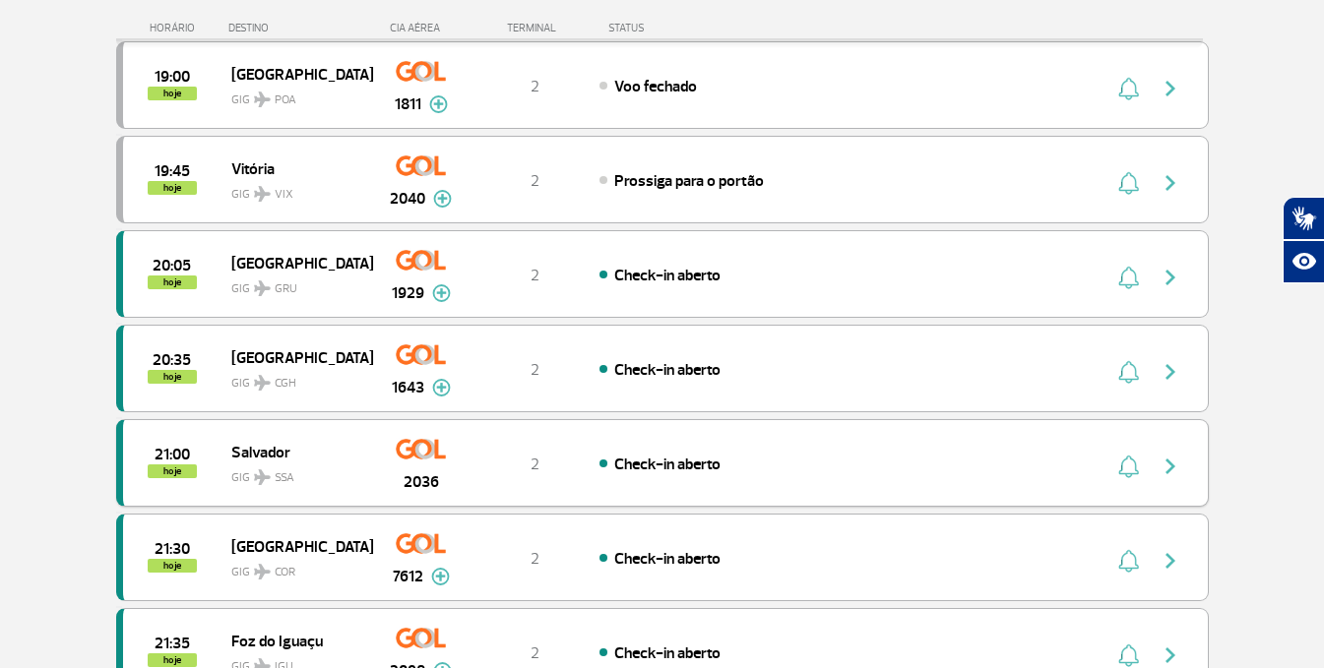
click at [266, 451] on span "Salvador" at bounding box center [294, 452] width 126 height 26
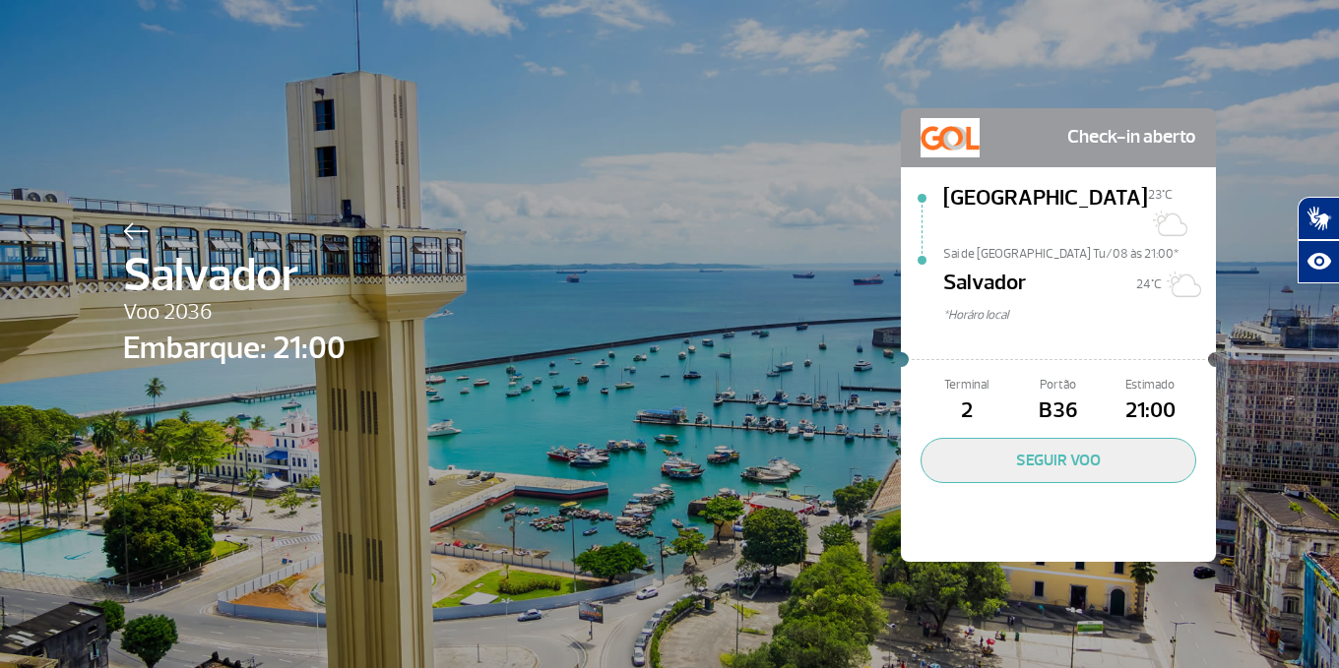
click at [123, 228] on img at bounding box center [136, 231] width 26 height 18
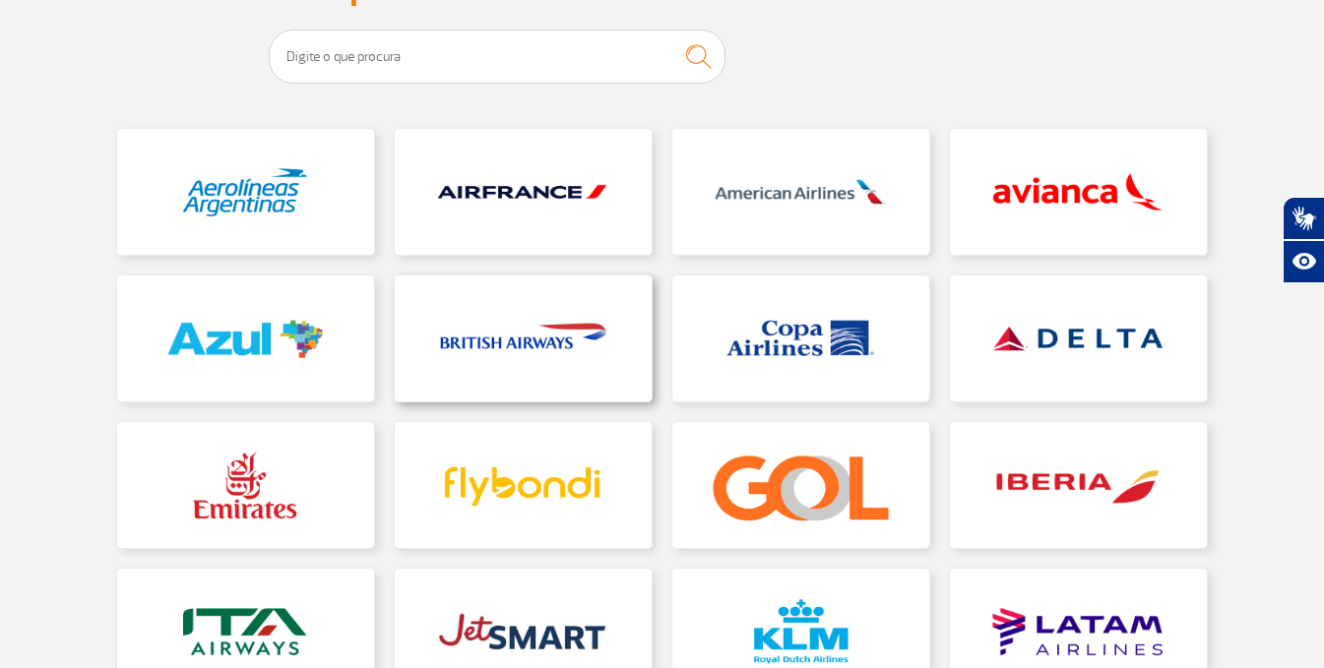
scroll to position [197, 0]
